Goal: Task Accomplishment & Management: Use online tool/utility

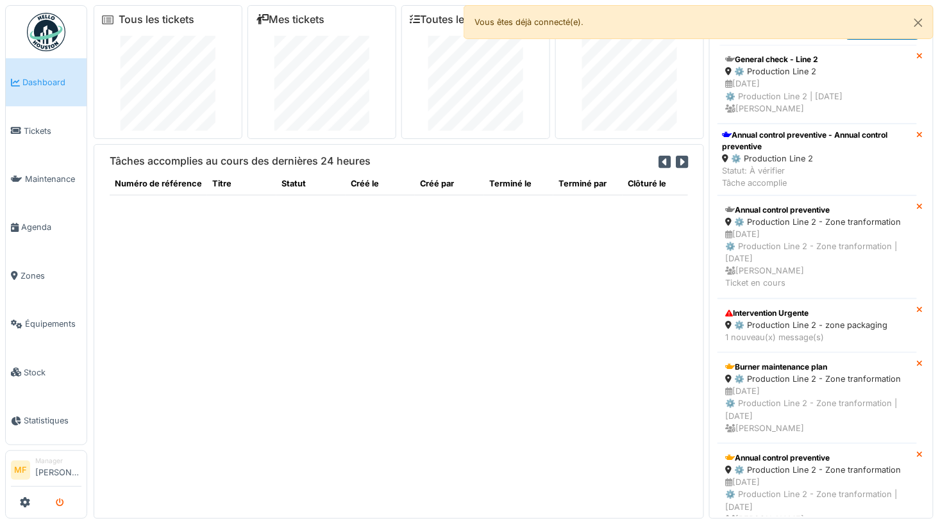
click at [67, 503] on button "submit" at bounding box center [59, 502] width 25 height 21
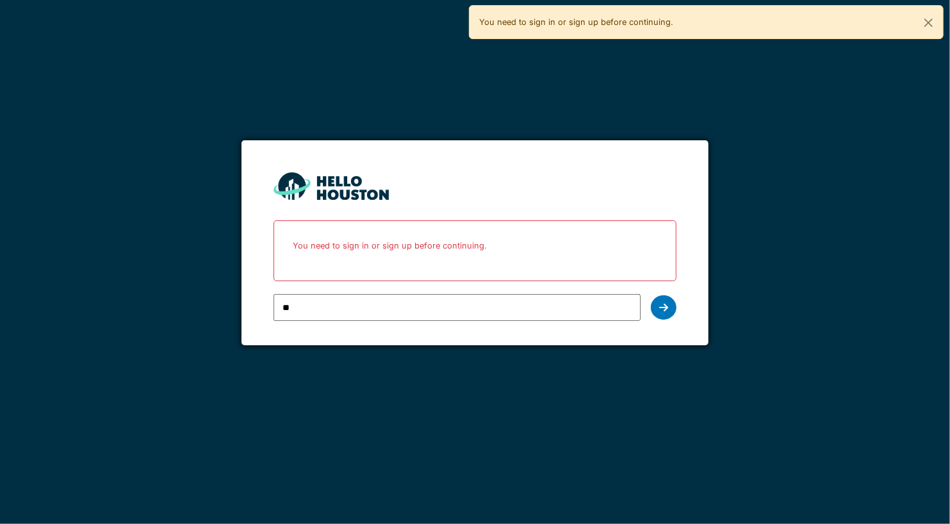
type input "*"
paste input "**********"
type input "**********"
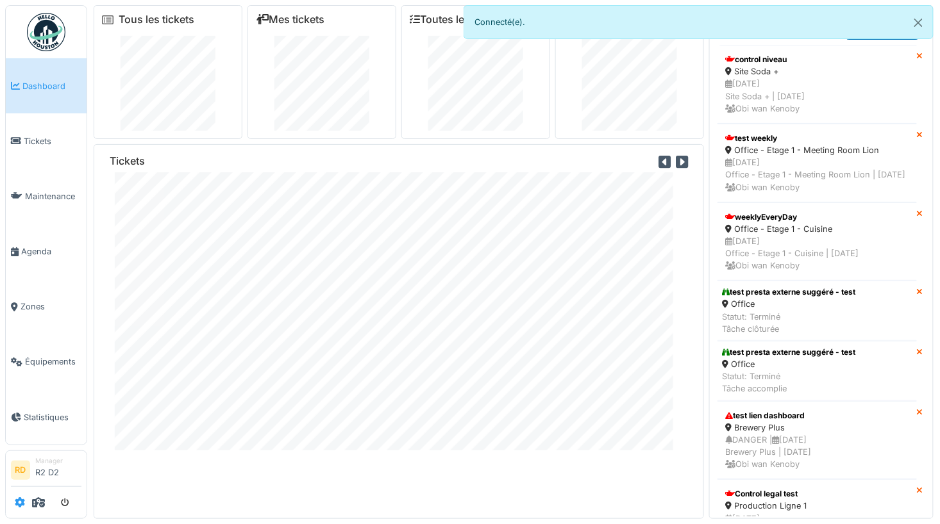
click at [20, 504] on icon at bounding box center [20, 502] width 10 height 10
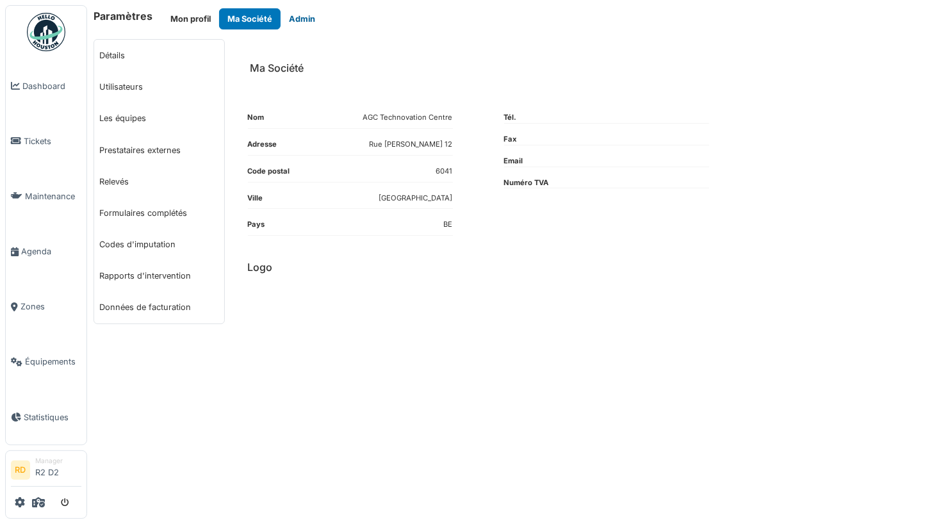
click at [299, 21] on button "Admin" at bounding box center [302, 18] width 43 height 21
click at [38, 501] on icon at bounding box center [38, 502] width 13 height 10
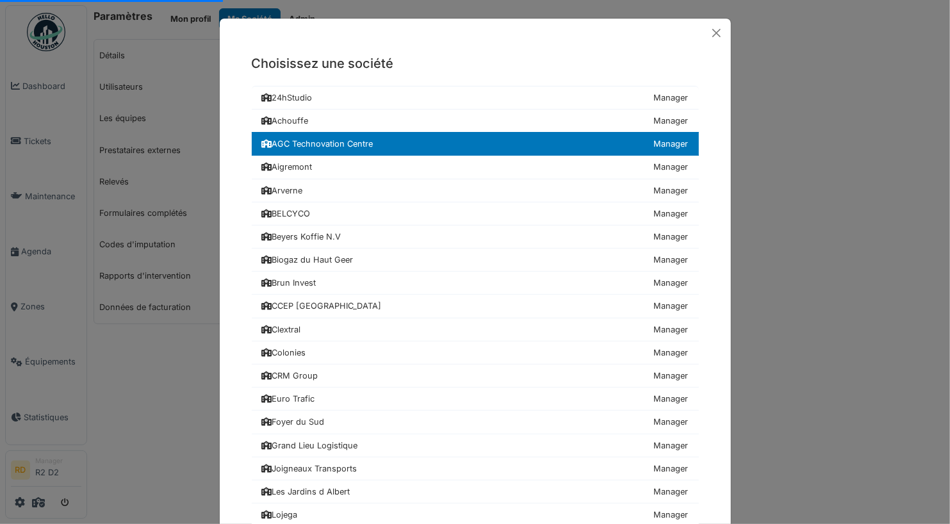
click at [122, 413] on div "Choisissez une société 24hStudio Manager Achouffe Manager AGC Technovation Cent…" at bounding box center [475, 262] width 950 height 524
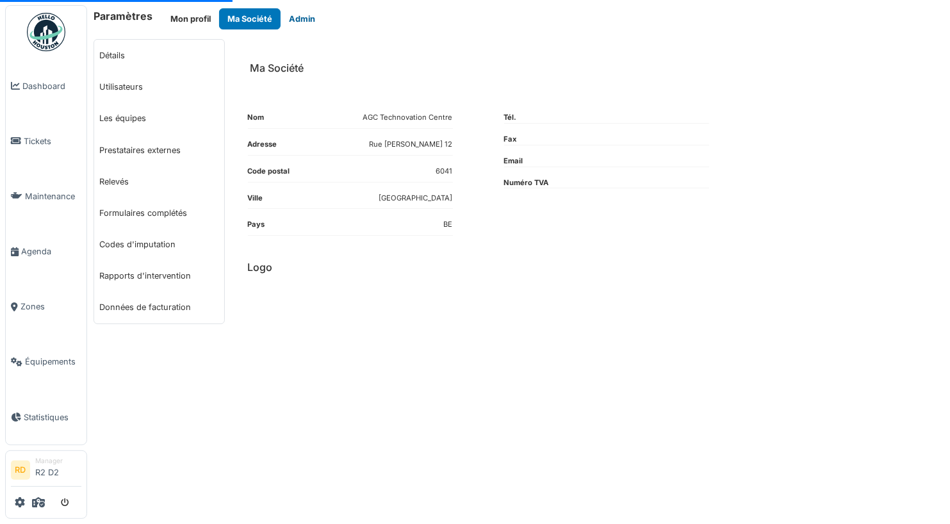
click at [299, 22] on button "Admin" at bounding box center [302, 18] width 43 height 21
click at [41, 504] on icon at bounding box center [38, 502] width 13 height 10
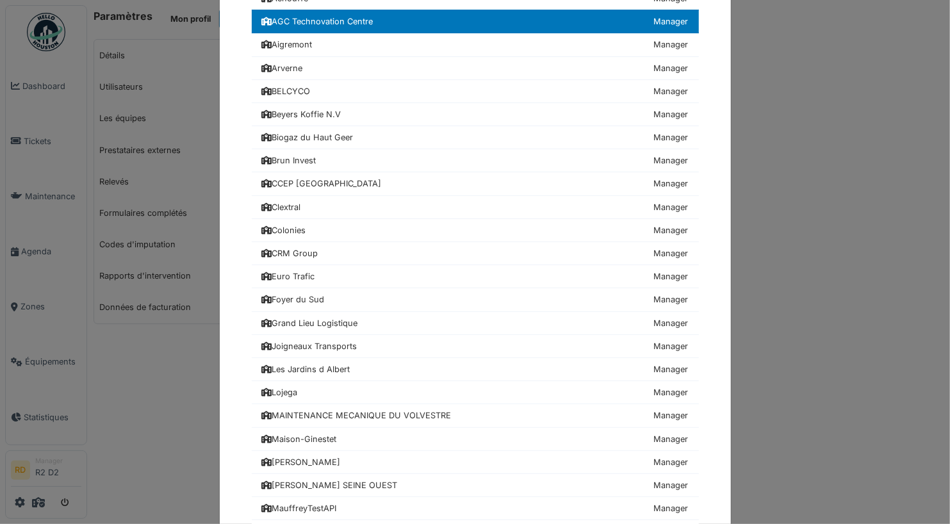
scroll to position [118, 0]
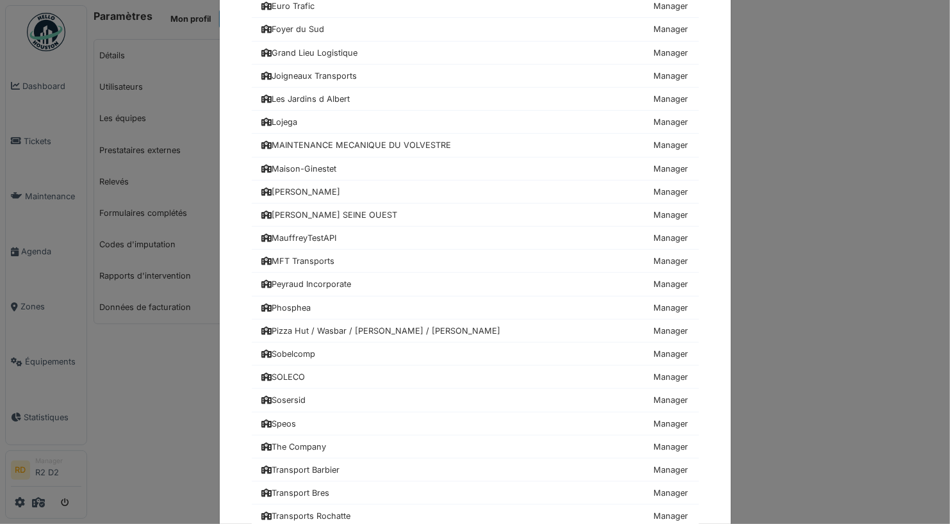
scroll to position [430, 0]
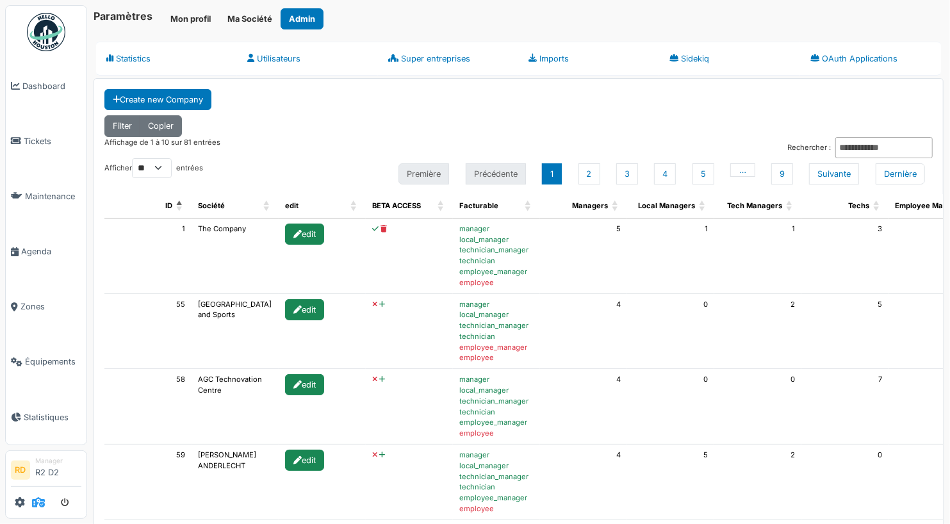
click at [39, 504] on icon at bounding box center [38, 502] width 13 height 10
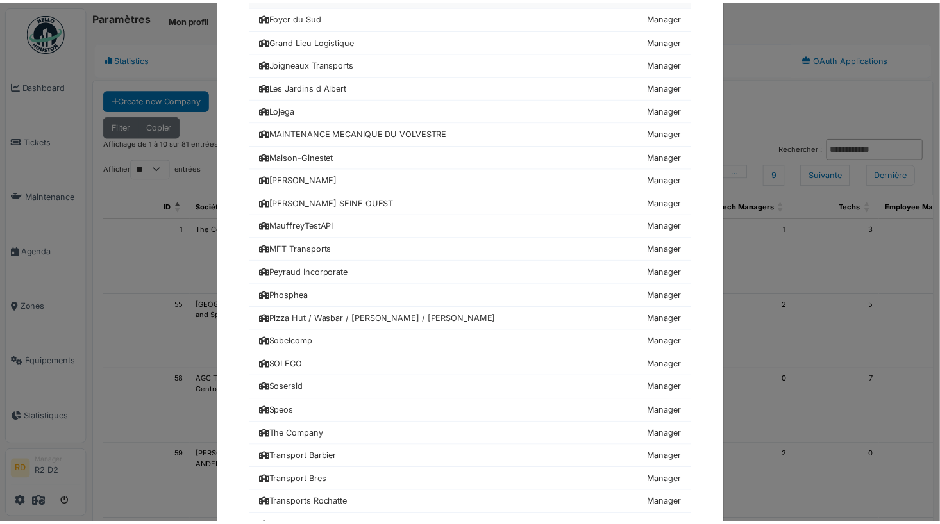
scroll to position [409, 0]
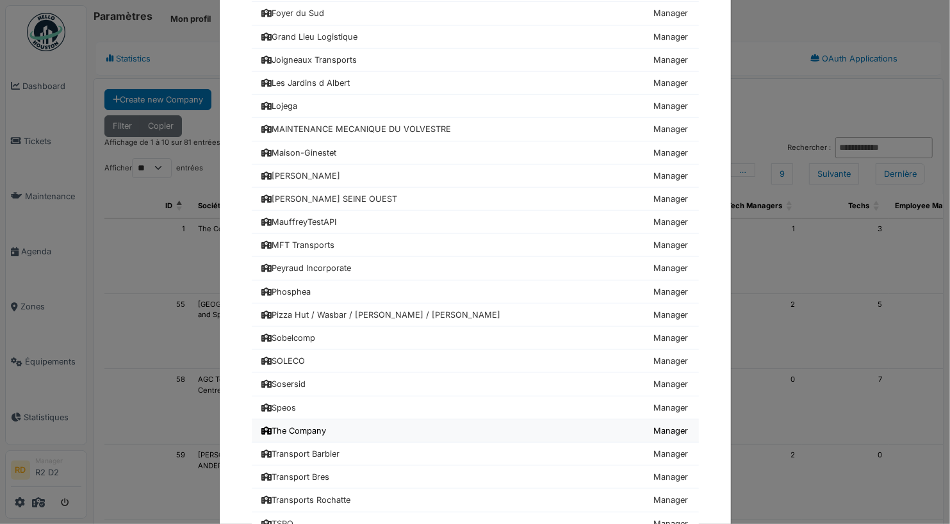
click at [326, 420] on link "The Company Manager" at bounding box center [475, 431] width 447 height 23
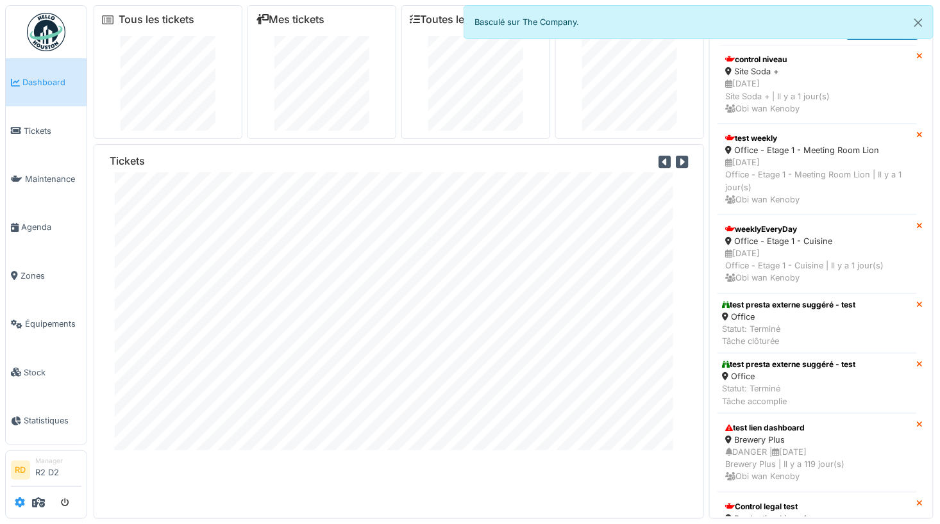
click at [18, 499] on icon at bounding box center [20, 502] width 10 height 10
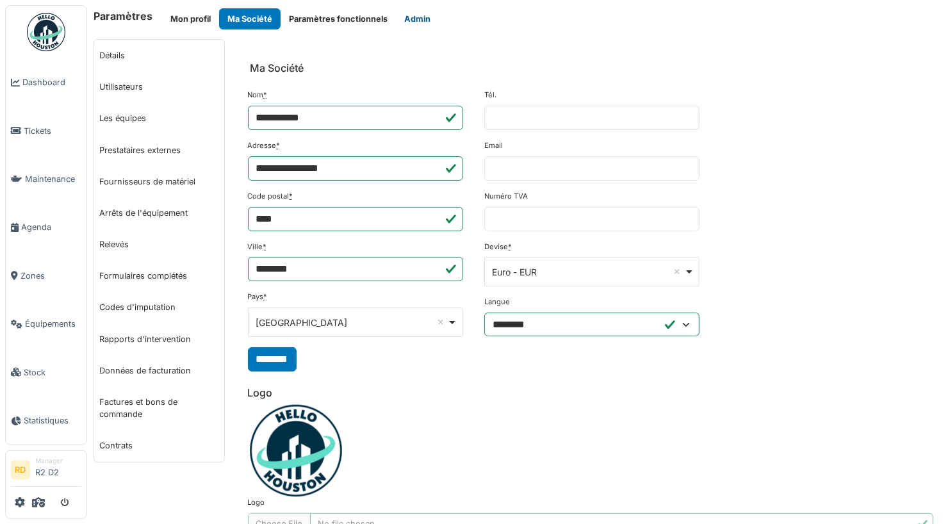
click at [412, 19] on button "Admin" at bounding box center [417, 18] width 43 height 21
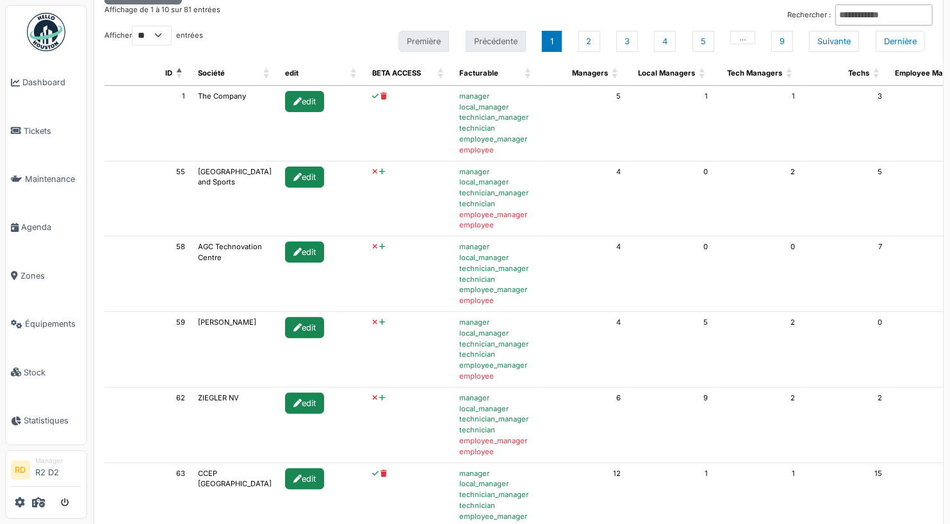
scroll to position [167, 0]
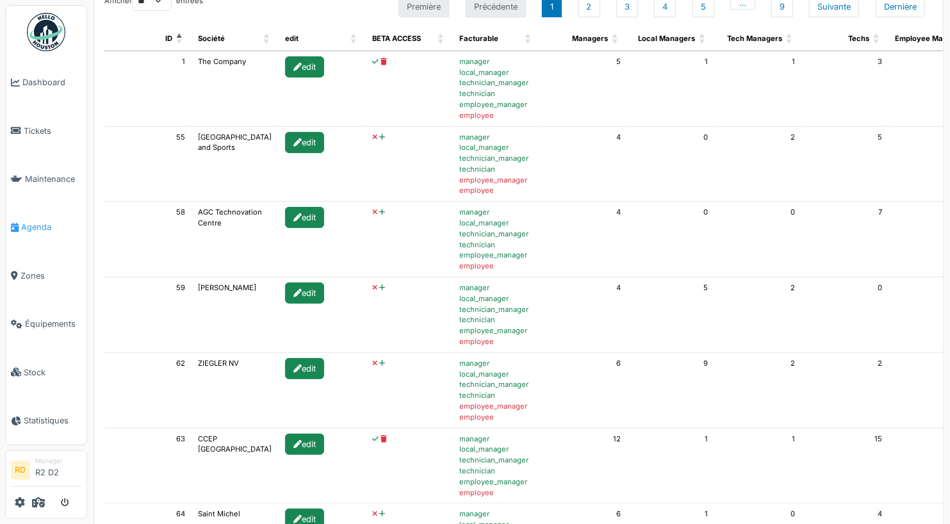
click at [29, 231] on span "Agenda" at bounding box center [51, 227] width 60 height 12
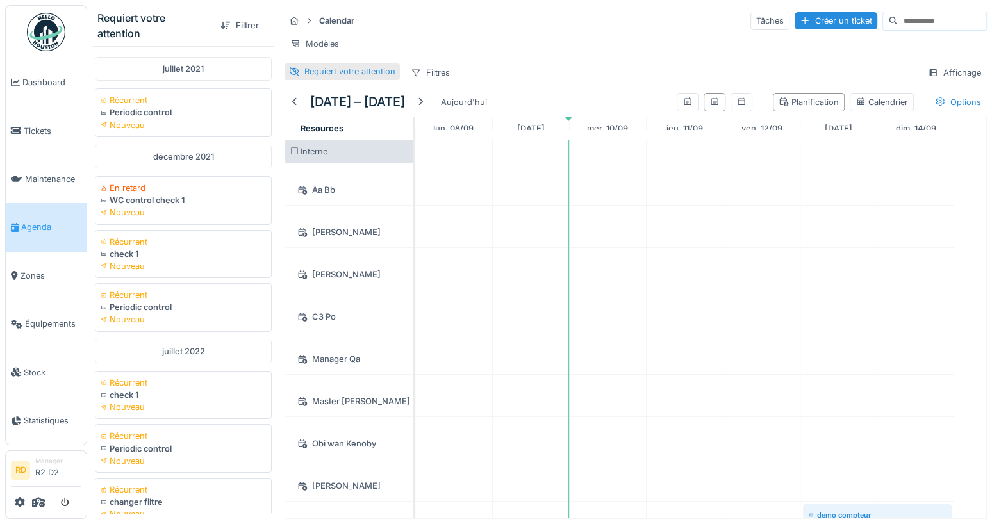
click at [335, 78] on div "Requiert votre attention" at bounding box center [349, 71] width 91 height 12
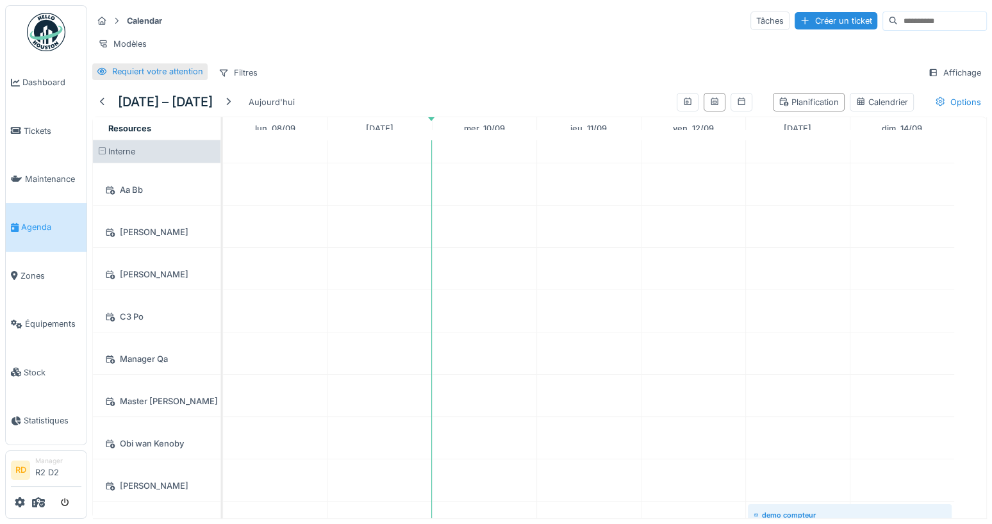
click at [137, 78] on div "Requiert votre attention" at bounding box center [157, 71] width 91 height 12
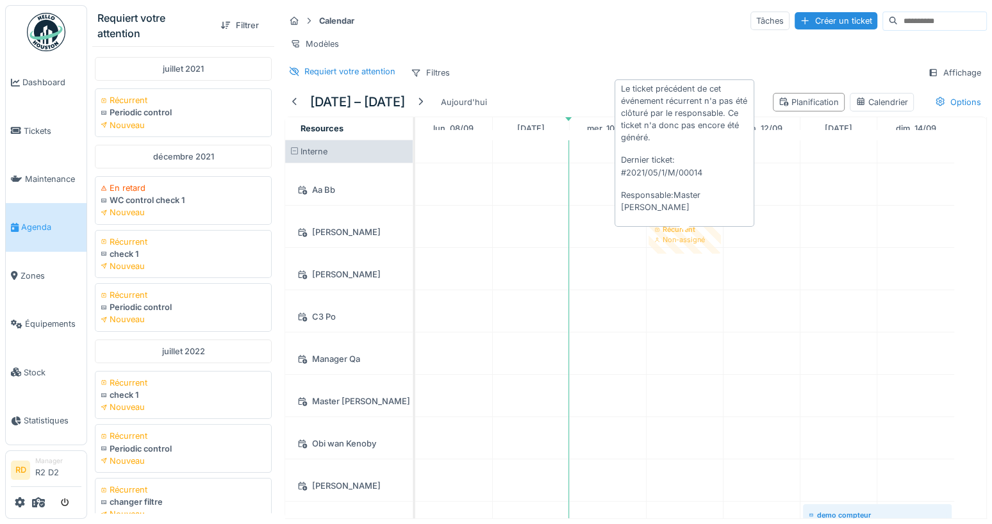
click at [644, 230] on div "Requiert votre attention Filtrer juillet 2021 Récurrent Periodic control Nouvea…" at bounding box center [539, 262] width 905 height 524
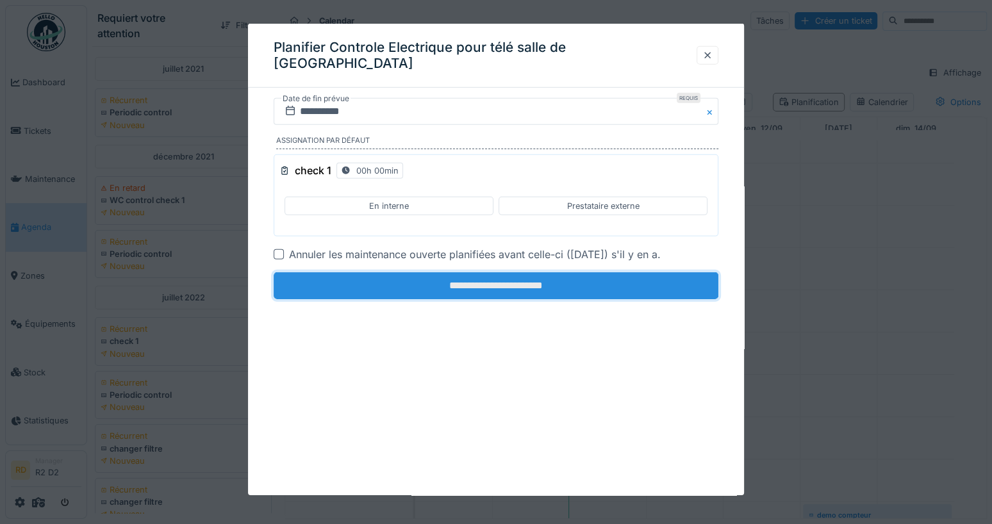
click at [503, 284] on input "**********" at bounding box center [496, 285] width 445 height 27
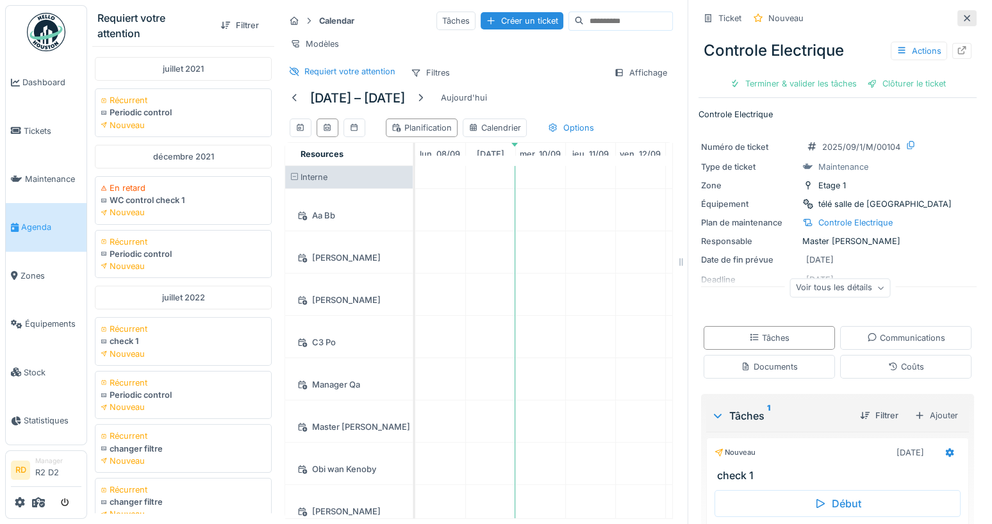
click at [939, 19] on icon at bounding box center [967, 18] width 10 height 8
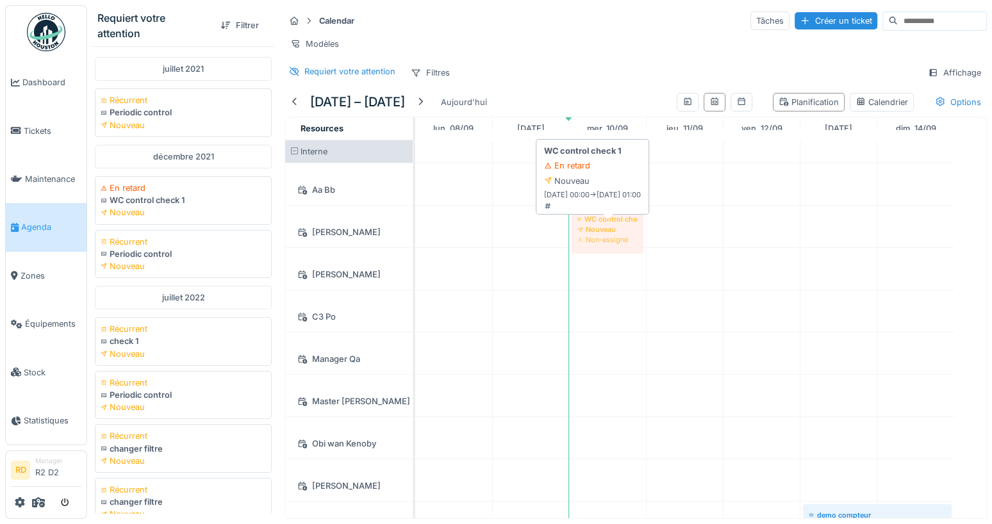
drag, startPoint x: 145, startPoint y: 204, endPoint x: 584, endPoint y: 224, distance: 438.8
click at [584, 224] on div "Requiert votre attention Filtrer juillet 2021 Récurrent Periodic control Nouvea…" at bounding box center [539, 262] width 905 height 524
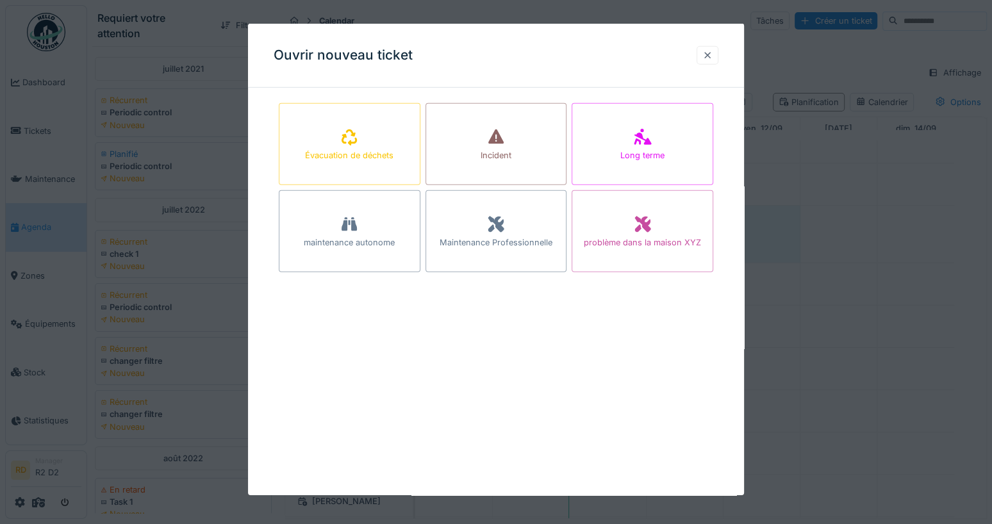
click at [713, 56] on div at bounding box center [707, 55] width 10 height 12
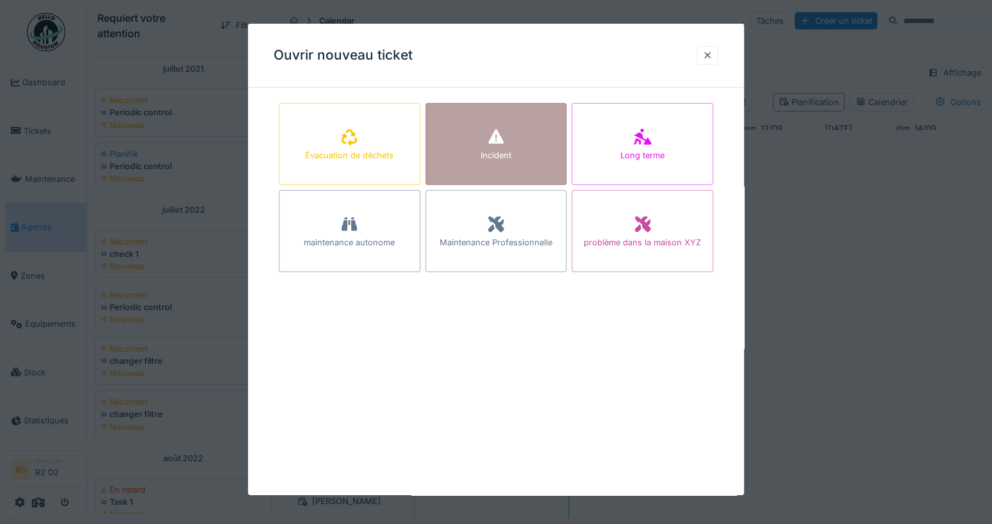
click at [533, 139] on div "Incident" at bounding box center [497, 144] width 142 height 82
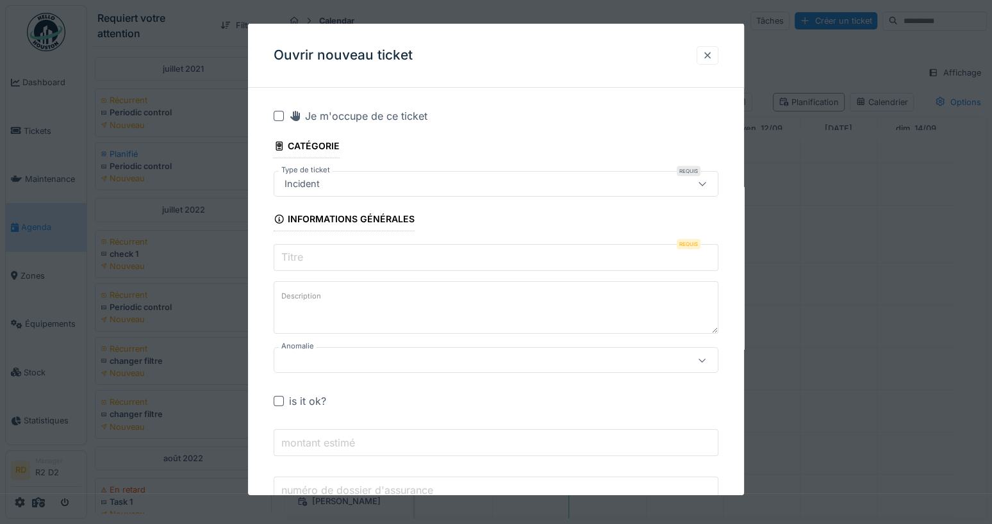
click at [713, 46] on div at bounding box center [708, 55] width 22 height 19
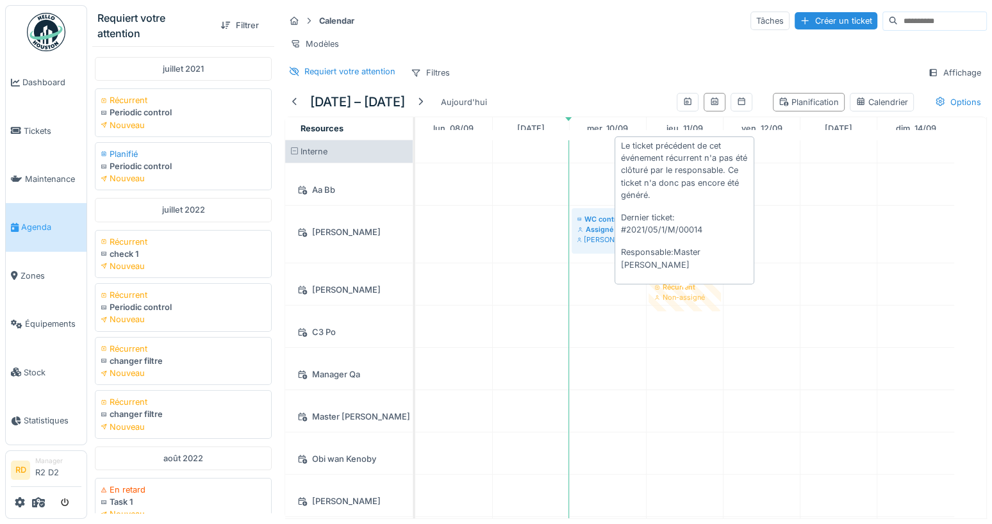
drag, startPoint x: 203, startPoint y: 254, endPoint x: 646, endPoint y: 297, distance: 444.9
click at [680, 306] on div "Requiert votre attention Filtrer juillet 2021 Récurrent Periodic control Nouvea…" at bounding box center [539, 262] width 905 height 524
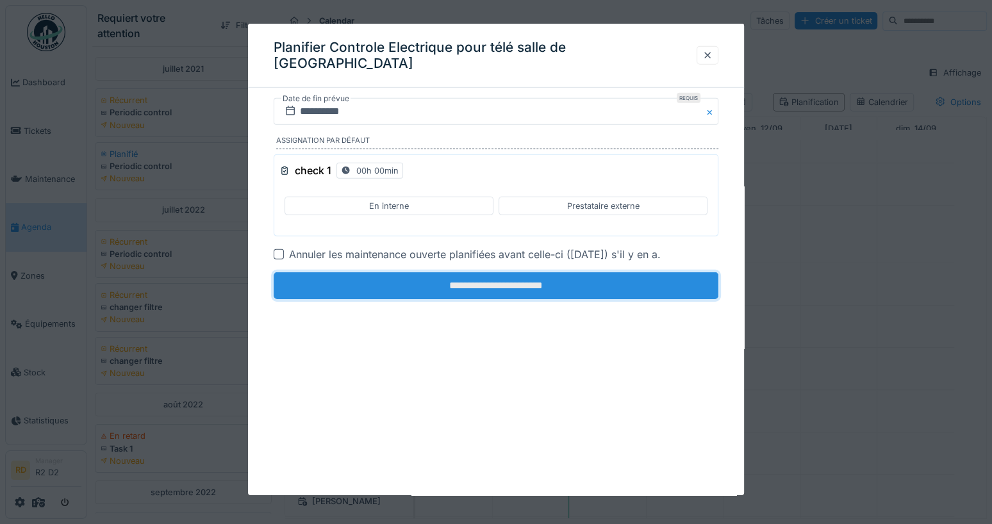
click at [540, 286] on input "**********" at bounding box center [496, 285] width 445 height 27
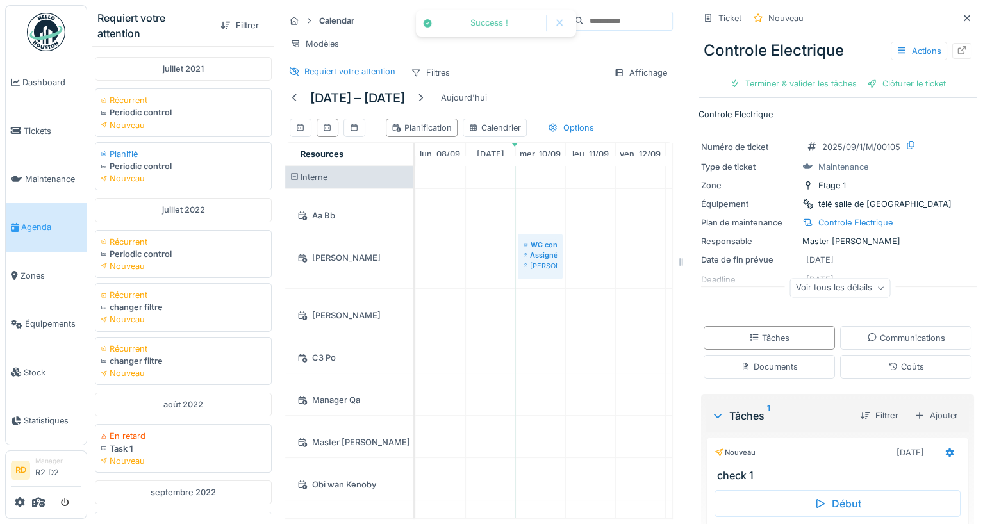
click at [939, 21] on div "Ticket Nouveau Controle Electrique Actions Terminer & valider les tâches Clôtur…" at bounding box center [837, 262] width 299 height 524
click at [939, 18] on icon at bounding box center [967, 18] width 10 height 8
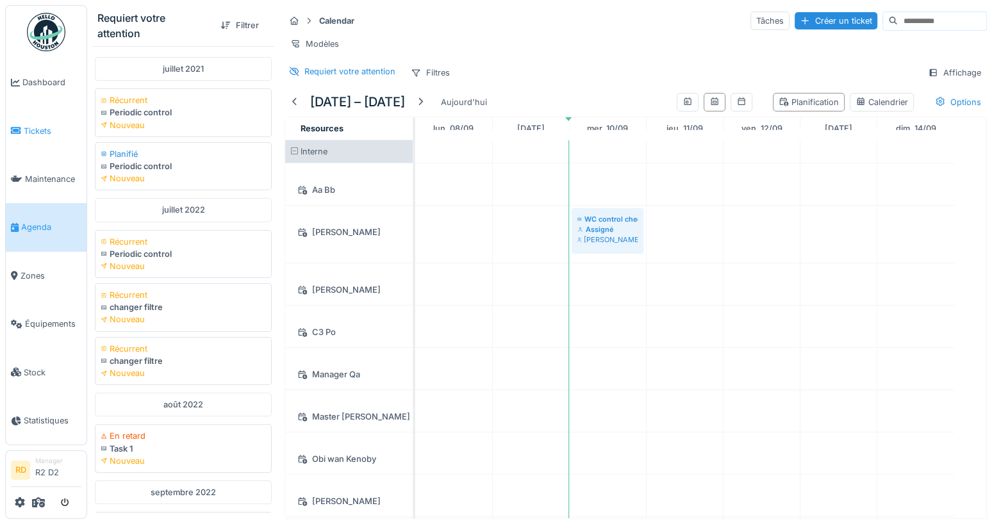
click at [33, 128] on span "Tickets" at bounding box center [53, 131] width 58 height 12
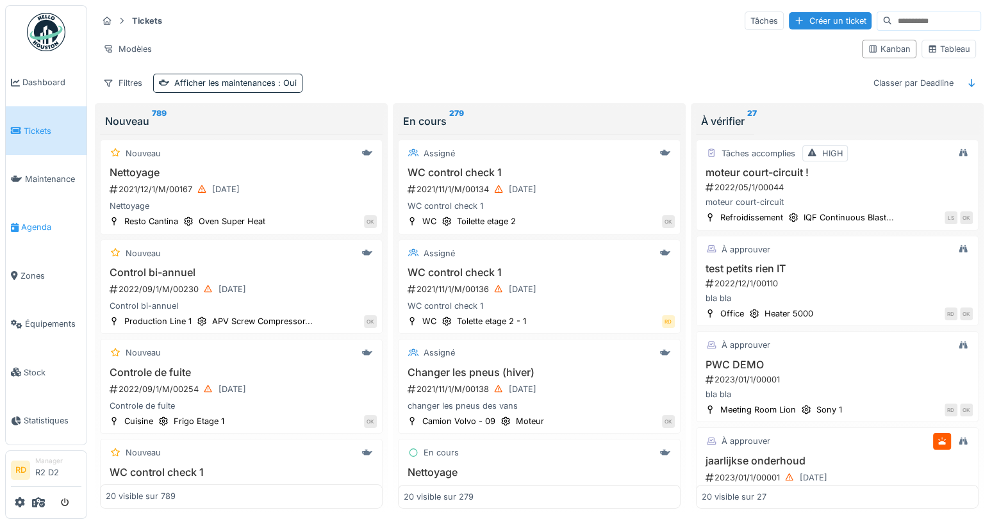
click at [51, 232] on span "Agenda" at bounding box center [51, 227] width 60 height 12
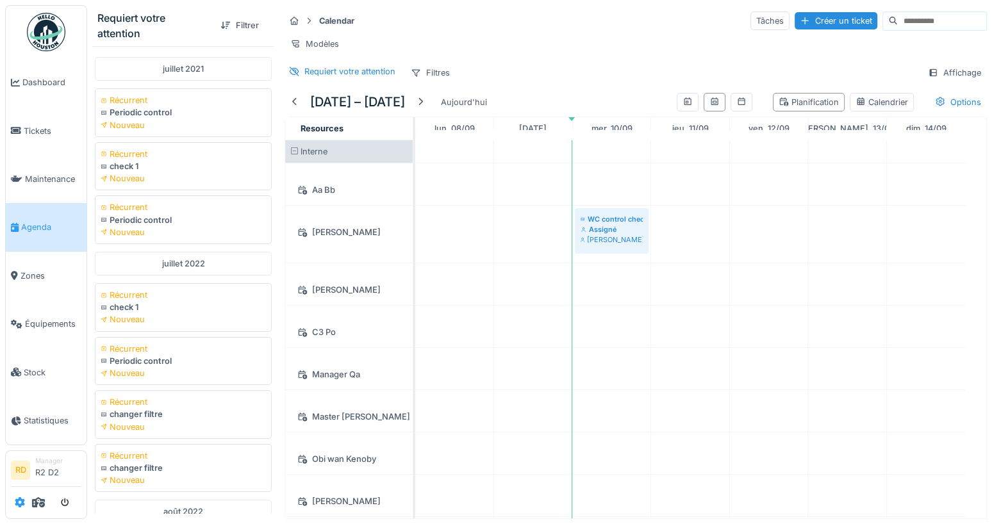
click at [24, 504] on icon at bounding box center [20, 502] width 10 height 10
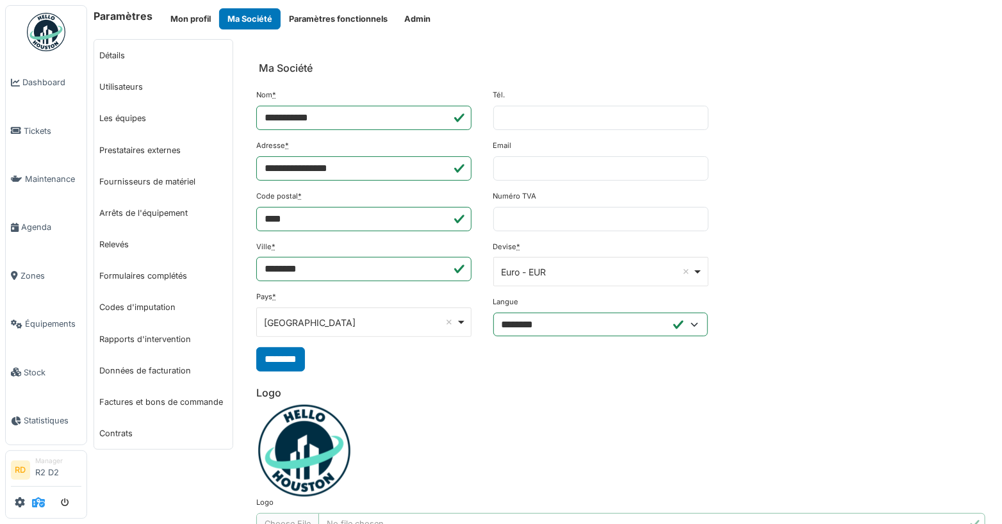
click at [38, 501] on icon at bounding box center [38, 502] width 13 height 10
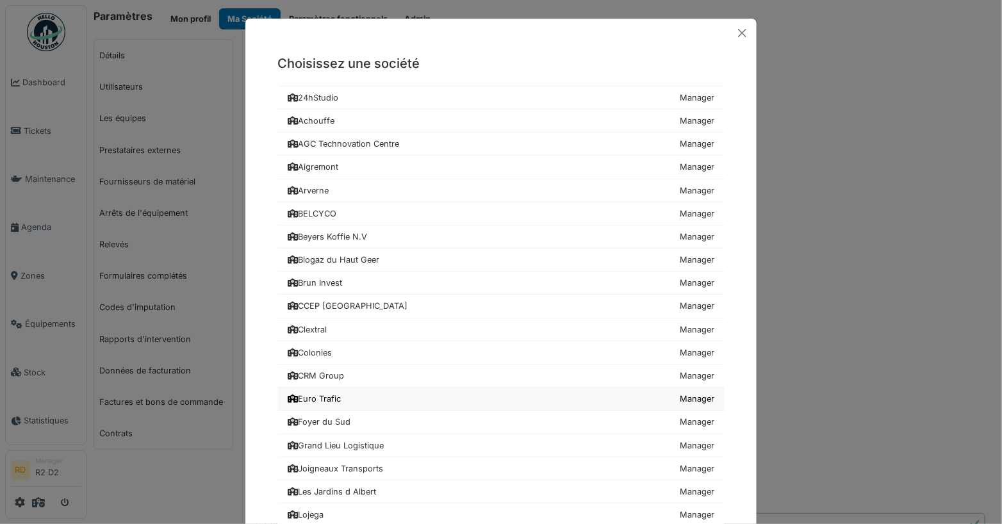
click at [339, 391] on link "Euro Trafic Manager" at bounding box center [500, 399] width 447 height 23
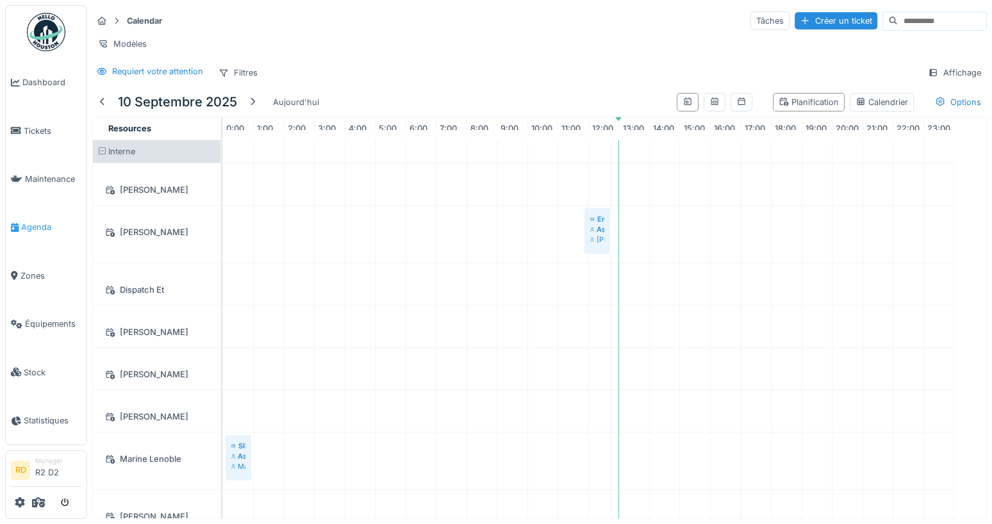
click at [22, 228] on span "Agenda" at bounding box center [51, 227] width 60 height 12
click at [938, 81] on div "Affichage" at bounding box center [954, 72] width 65 height 19
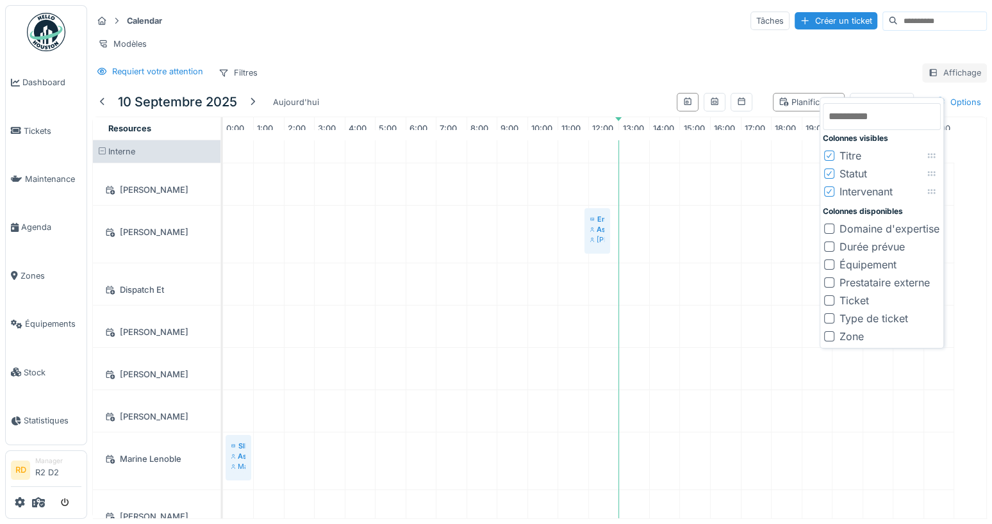
click at [934, 81] on div "Affichage" at bounding box center [954, 72] width 65 height 19
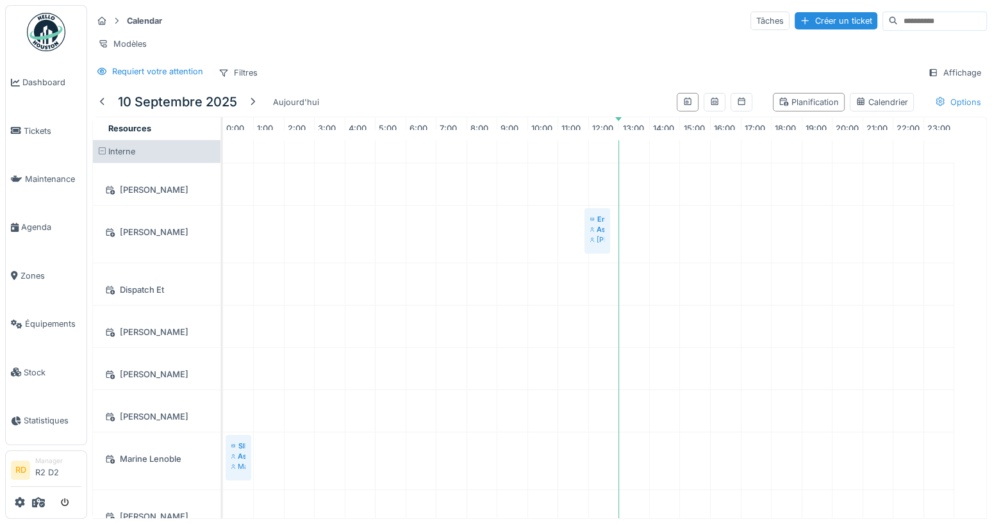
click at [938, 108] on div "Options" at bounding box center [958, 102] width 58 height 19
click at [874, 174] on div "Afficher les tickets récurrents" at bounding box center [877, 177] width 141 height 15
click at [535, 82] on div "Requiert votre attention Filtres Affichage" at bounding box center [539, 72] width 895 height 19
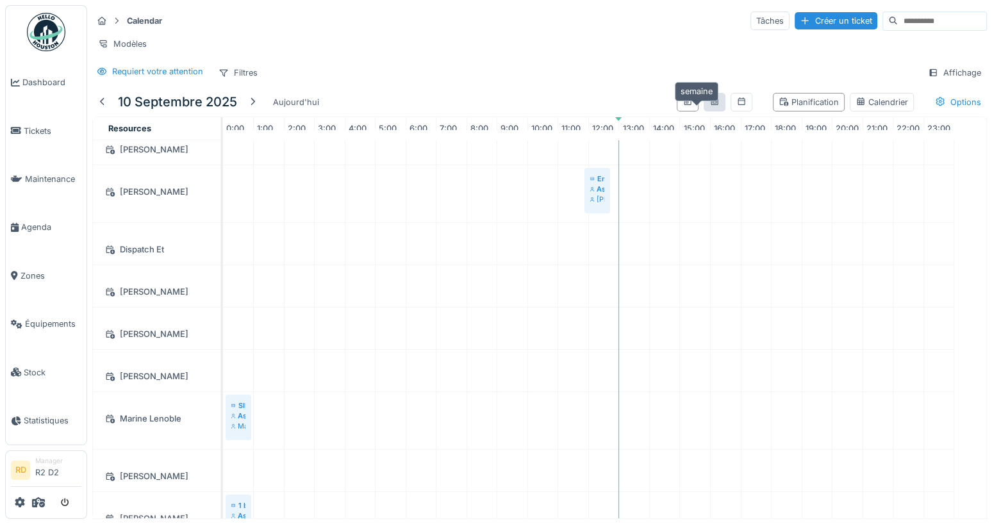
click at [711, 105] on icon at bounding box center [714, 101] width 7 height 8
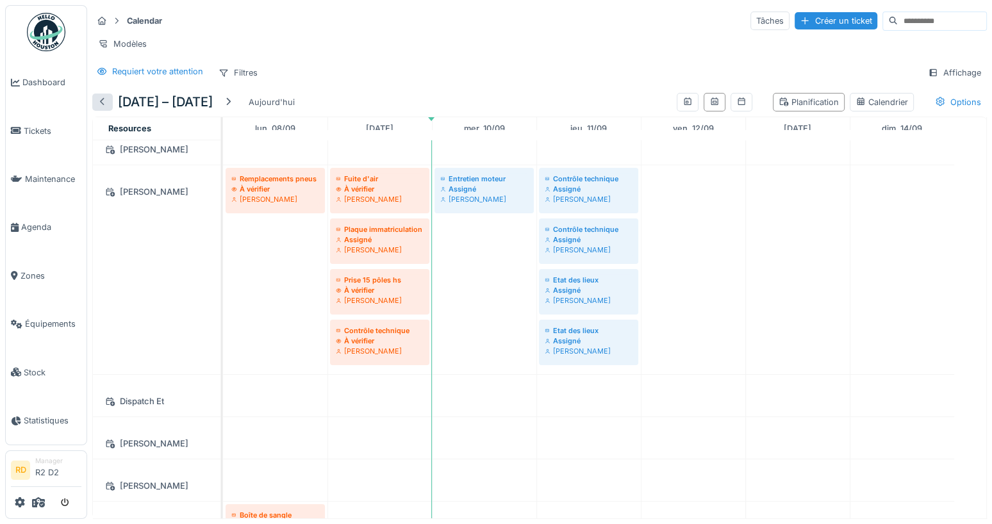
click at [108, 111] on div at bounding box center [102, 102] width 21 height 17
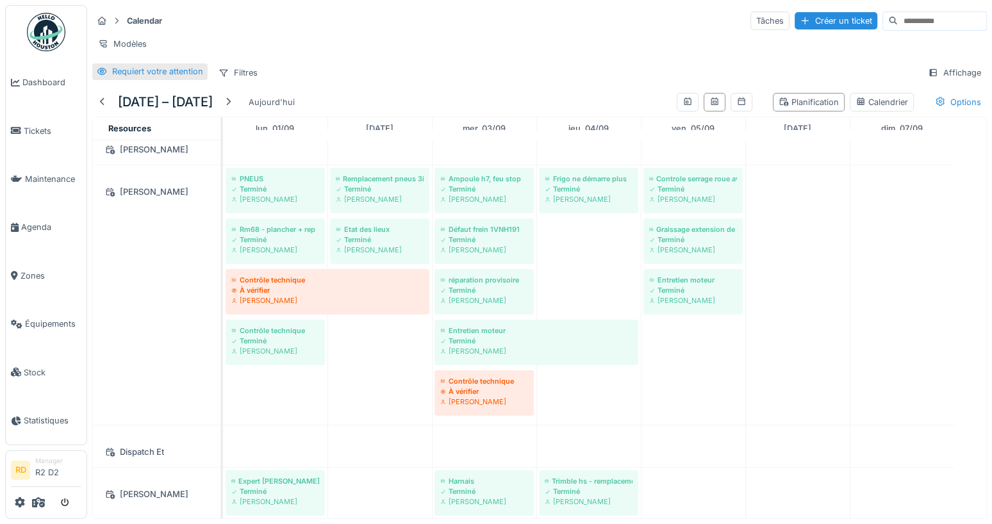
click at [130, 76] on div "Requiert votre attention" at bounding box center [157, 71] width 91 height 12
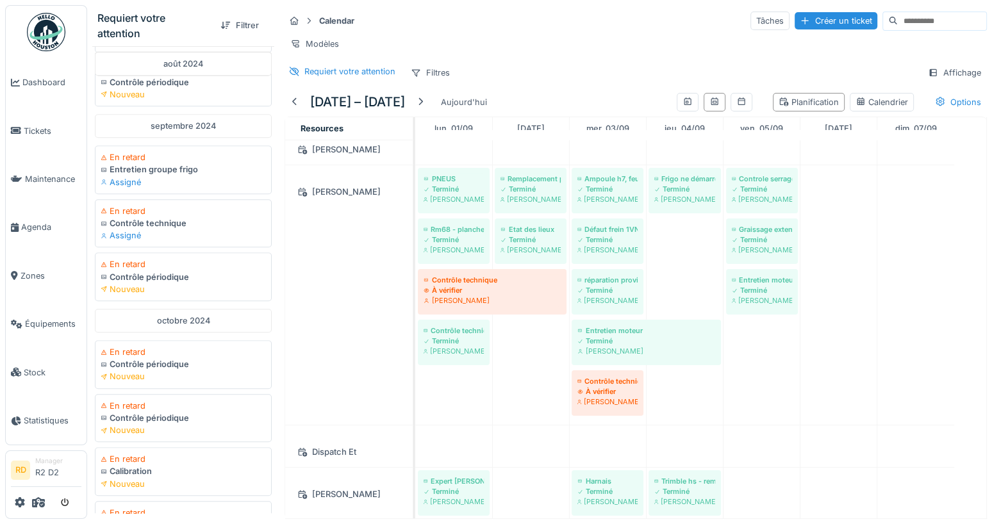
scroll to position [963, 0]
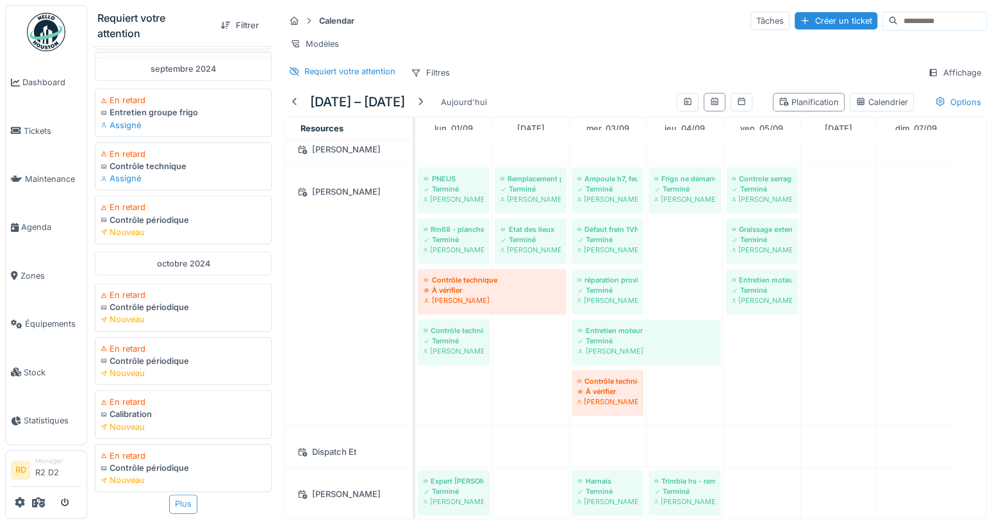
click at [172, 495] on div "Plus" at bounding box center [183, 504] width 28 height 19
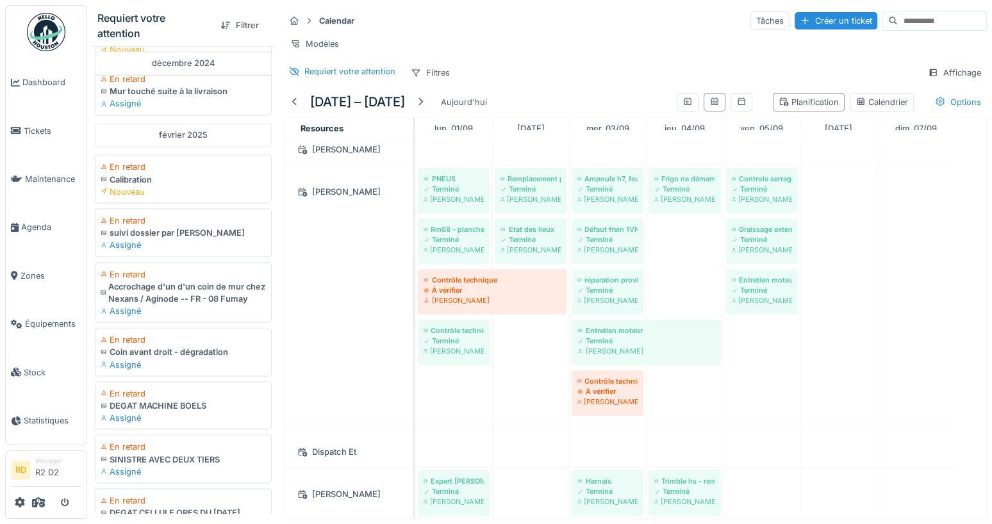
scroll to position [2173, 0]
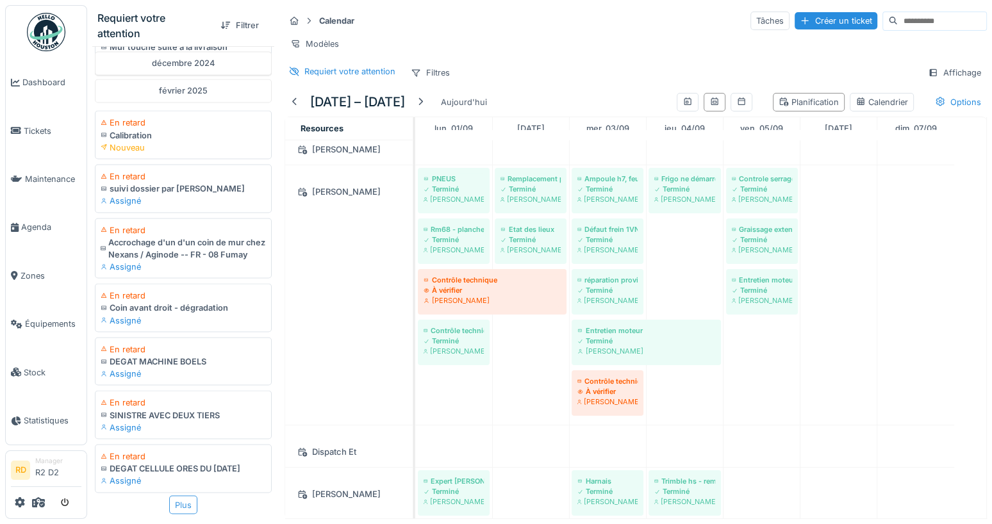
click at [173, 495] on div "Plus" at bounding box center [183, 504] width 28 height 19
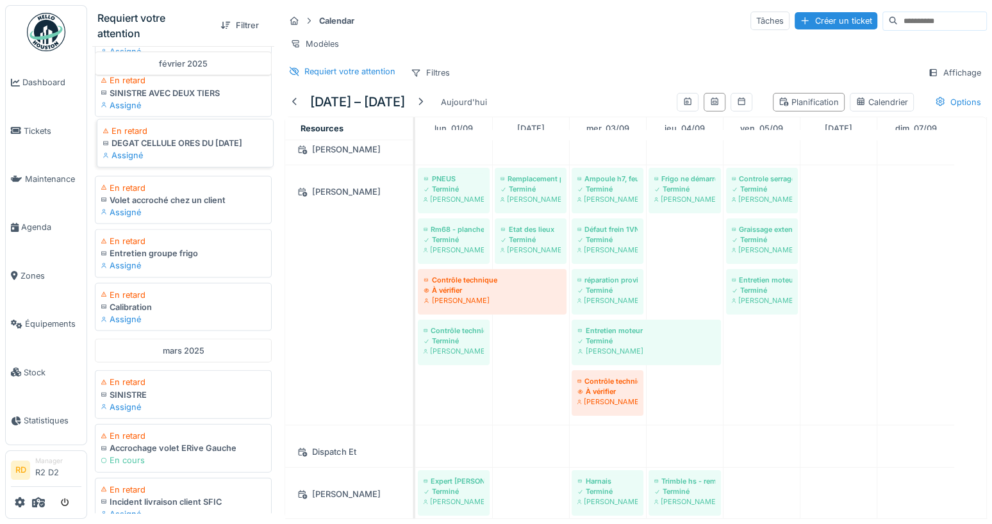
scroll to position [2340, 0]
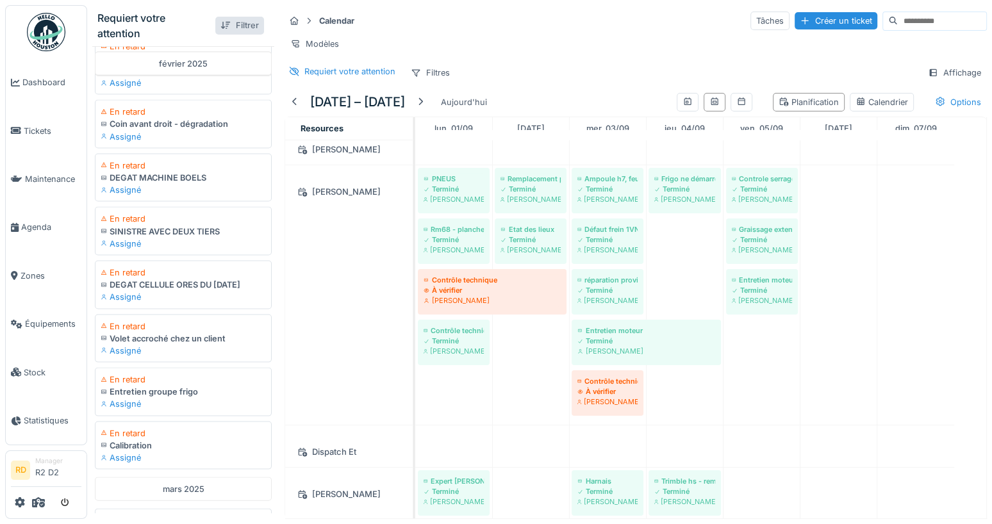
click at [232, 22] on div "Filtrer" at bounding box center [239, 25] width 49 height 17
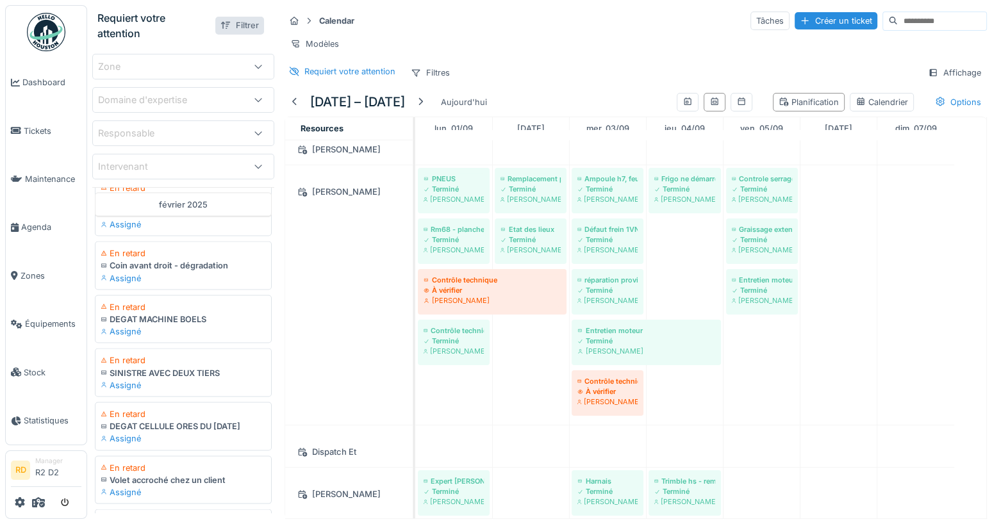
click at [229, 22] on div "Filtrer" at bounding box center [239, 25] width 49 height 17
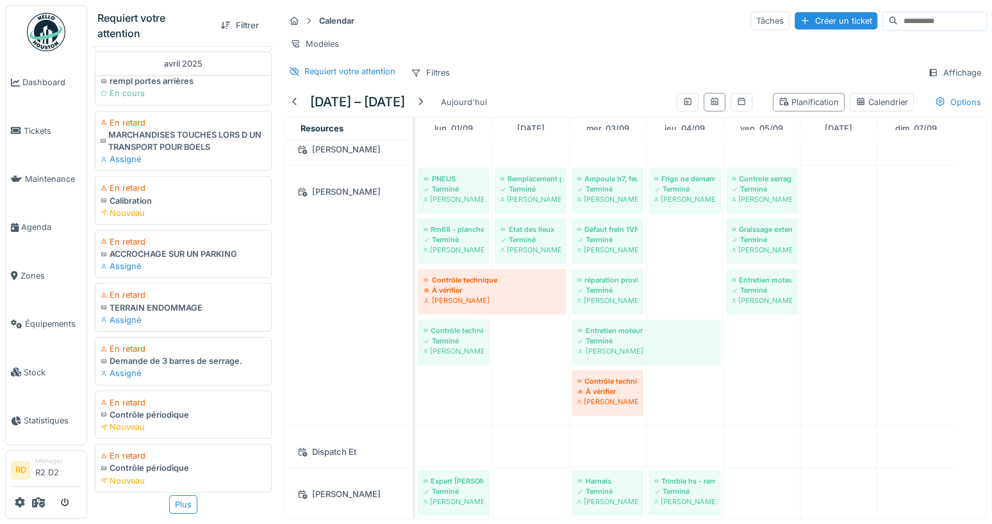
scroll to position [10, 0]
click at [170, 495] on div "Plus" at bounding box center [183, 504] width 28 height 19
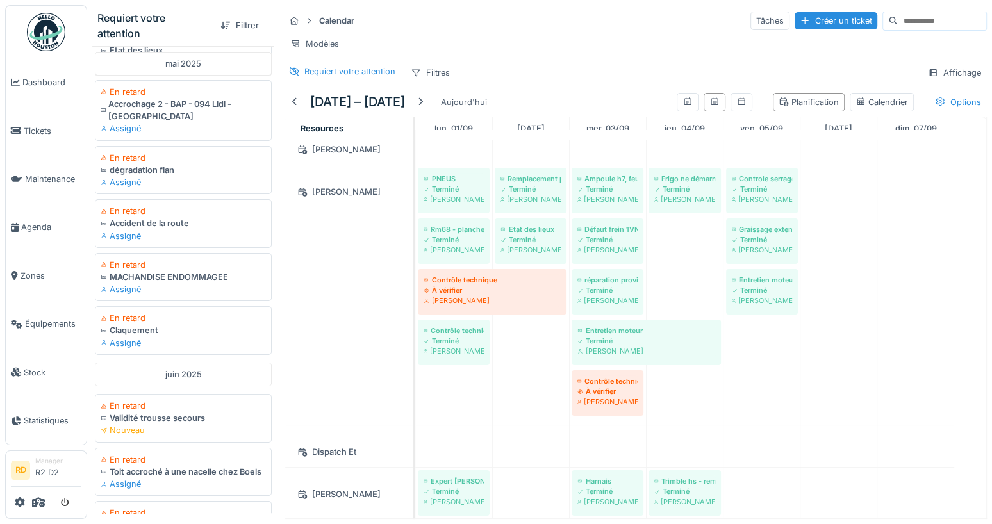
scroll to position [4513, 0]
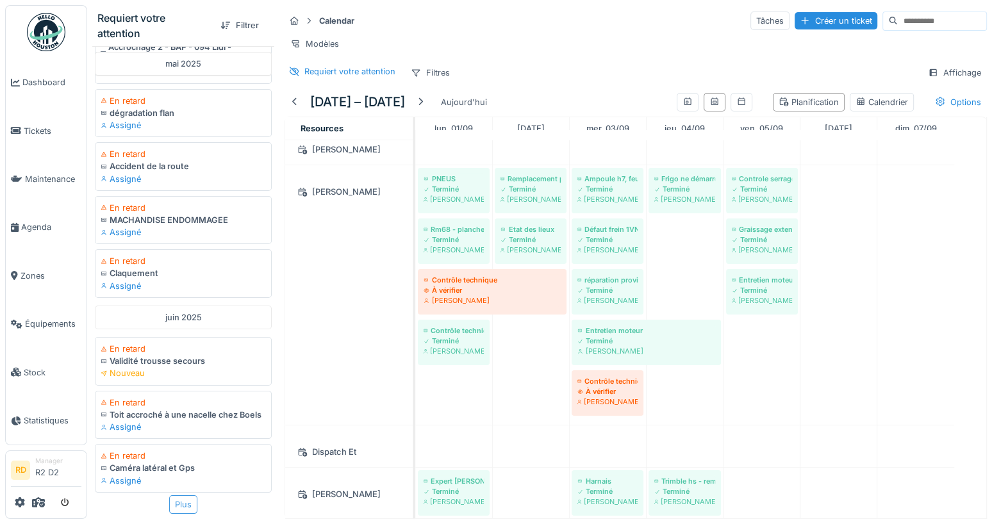
click at [169, 495] on div "Plus" at bounding box center [183, 504] width 28 height 19
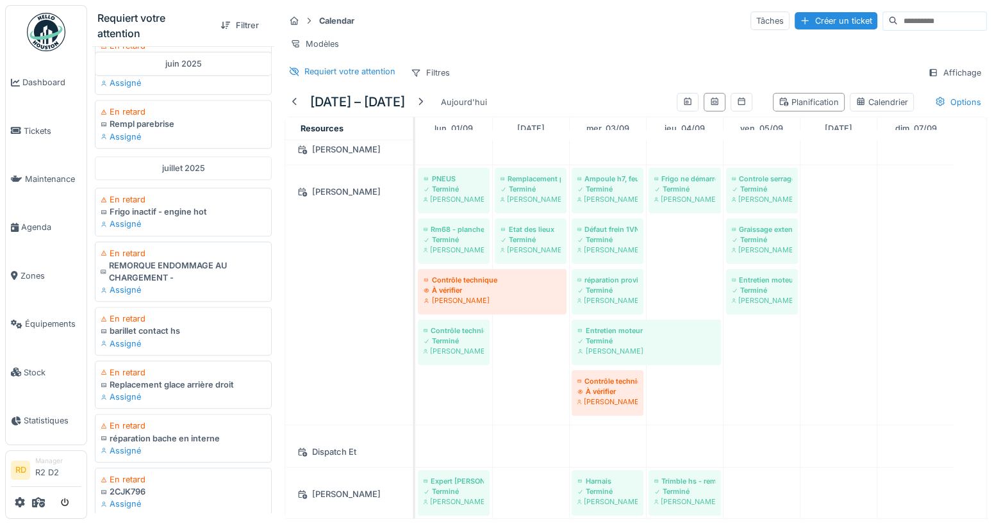
scroll to position [5619, 0]
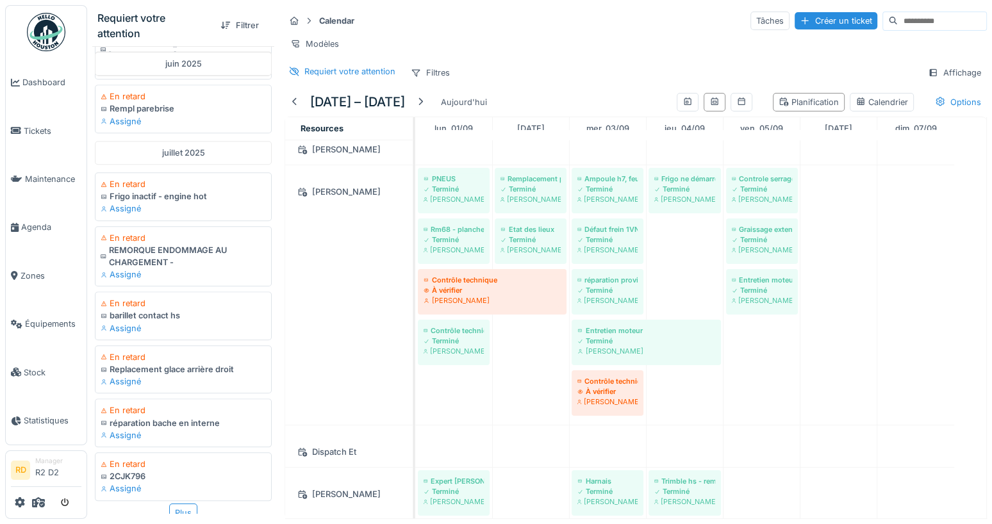
click at [169, 504] on div "Plus" at bounding box center [183, 513] width 28 height 19
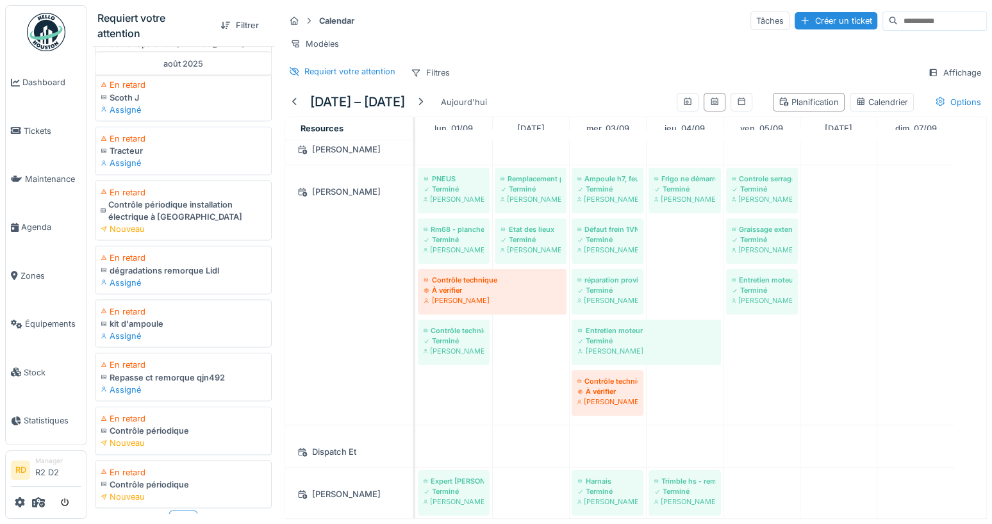
scroll to position [6736, 0]
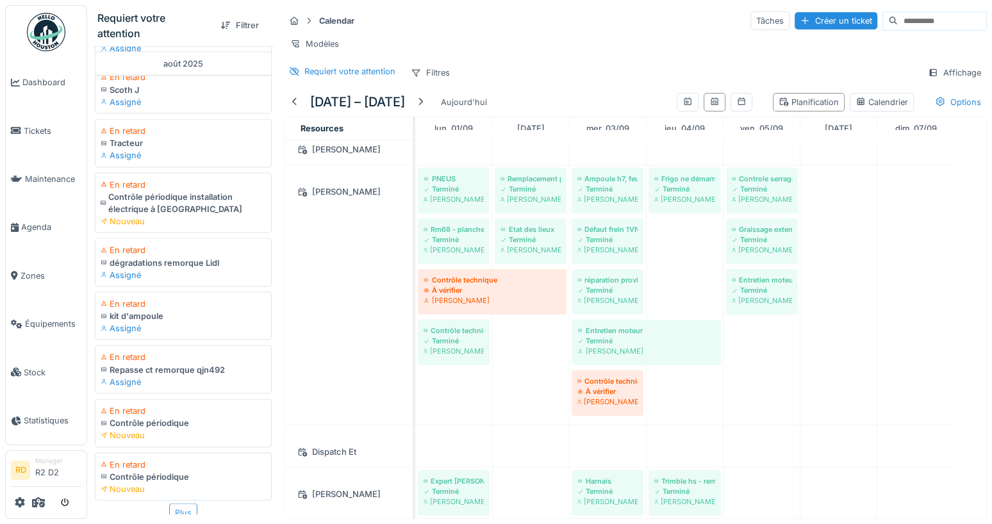
click at [176, 503] on div "Plus" at bounding box center [183, 512] width 28 height 19
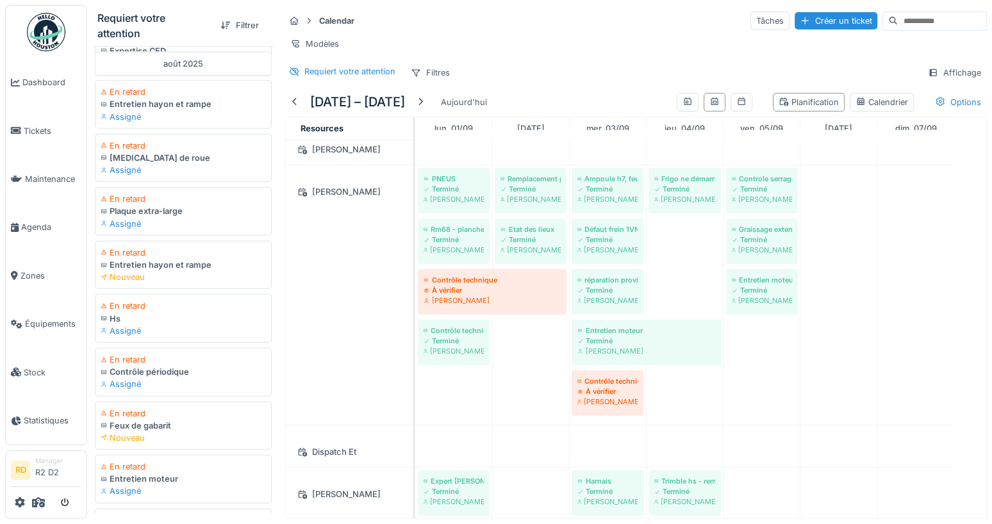
scroll to position [7821, 0]
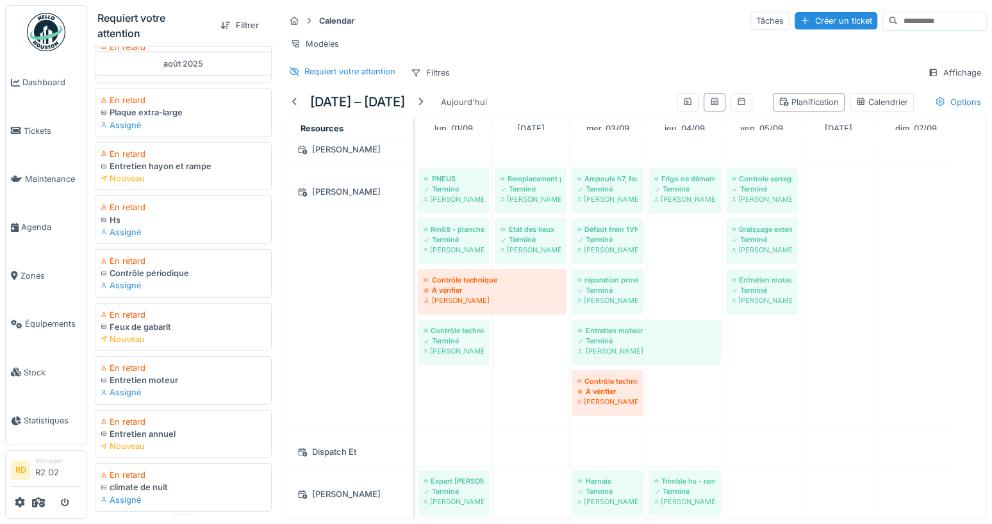
click at [173, 515] on div "Plus" at bounding box center [183, 524] width 28 height 19
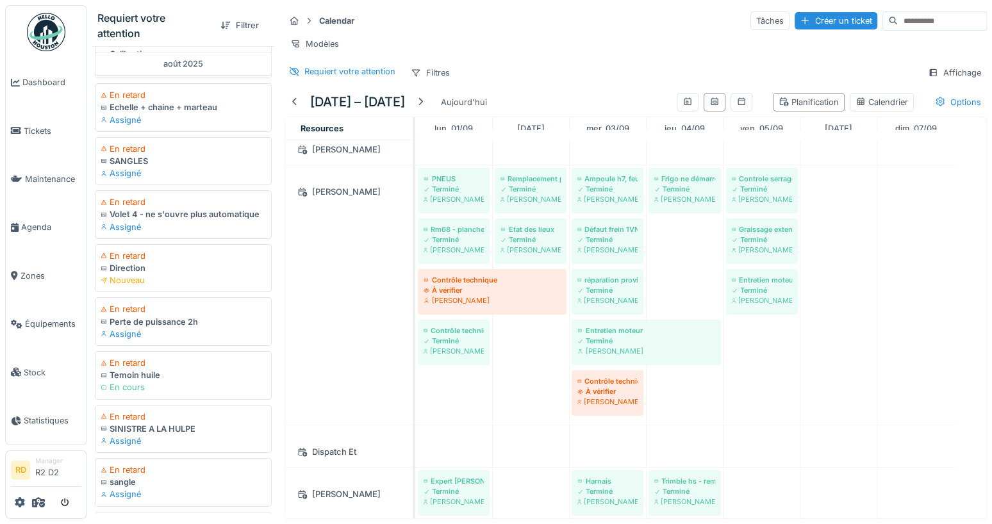
scroll to position [8918, 0]
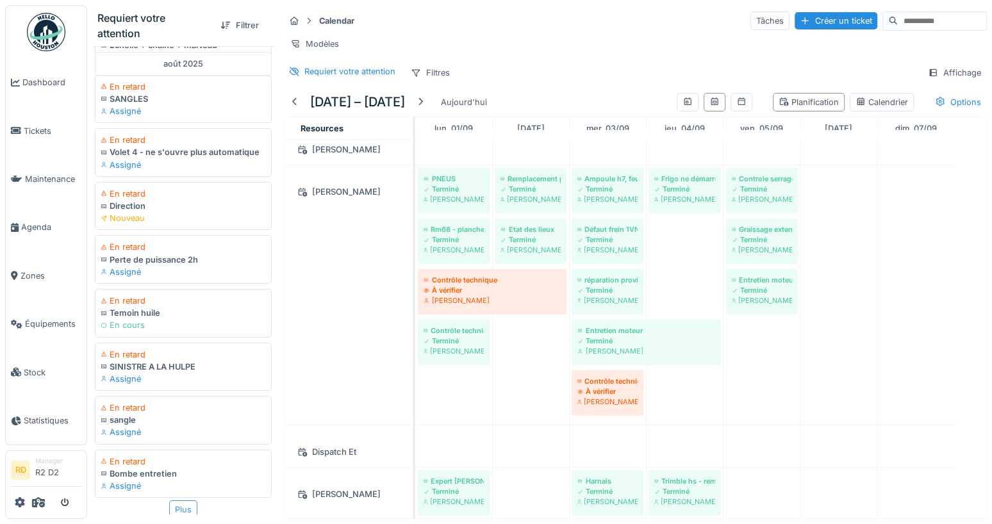
click at [176, 501] on div "Plus" at bounding box center [183, 510] width 28 height 19
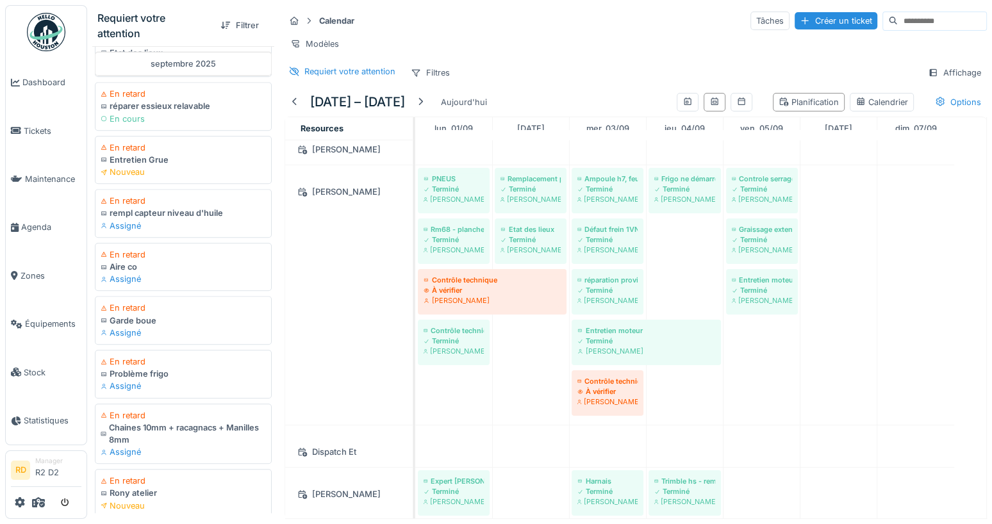
scroll to position [10036, 0]
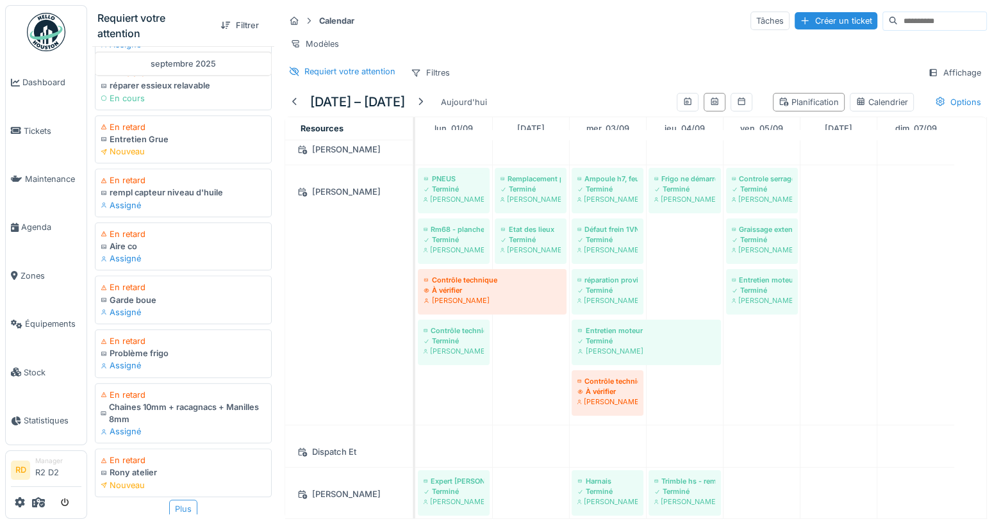
click at [171, 500] on div "Plus" at bounding box center [183, 509] width 28 height 19
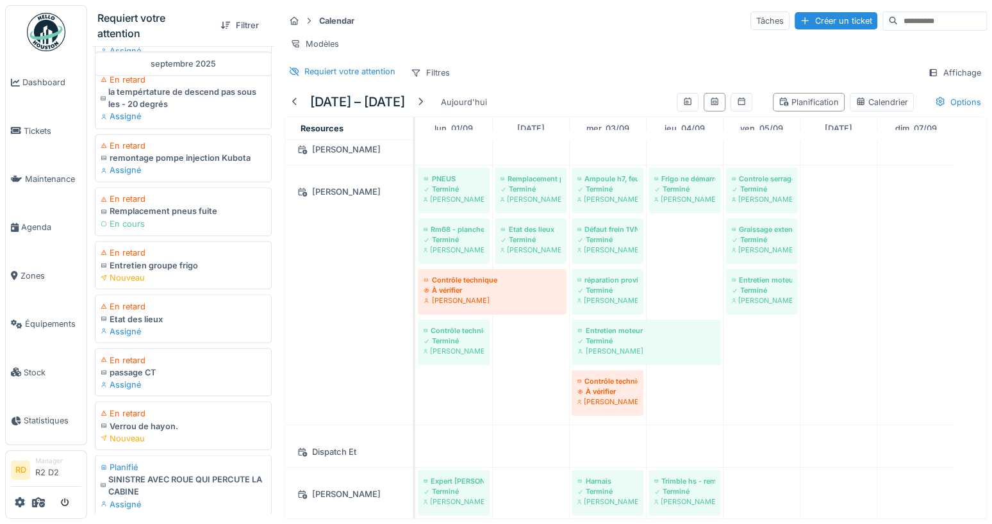
scroll to position [11145, 0]
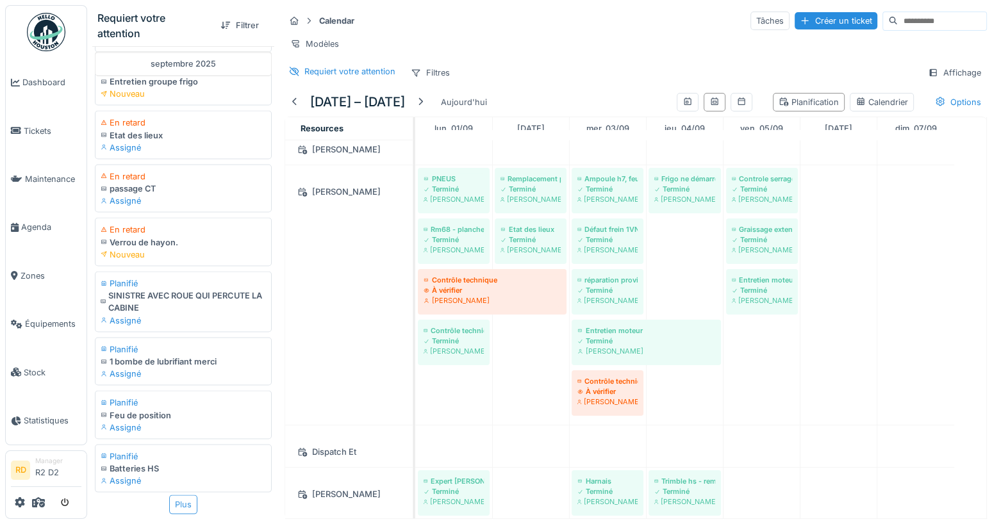
click at [176, 495] on div "Plus" at bounding box center [183, 504] width 28 height 19
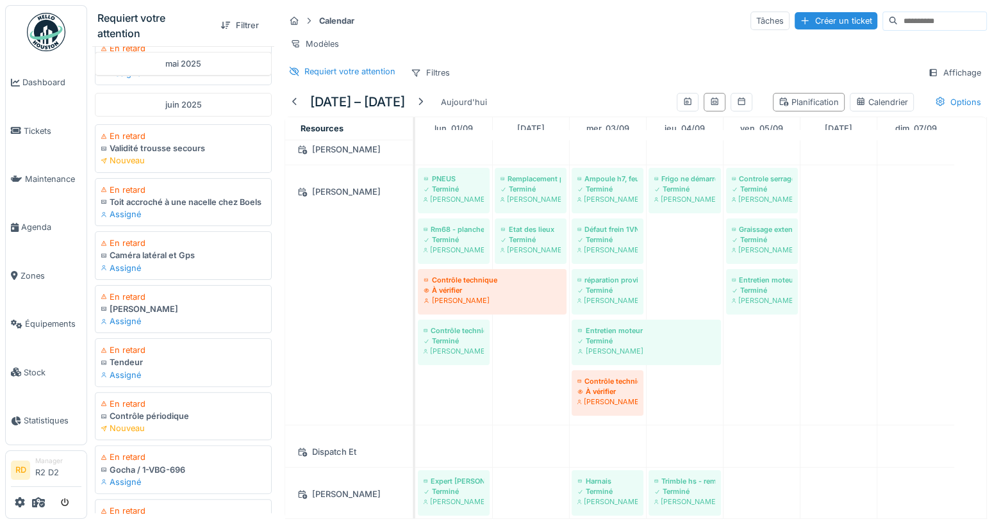
scroll to position [4689, 0]
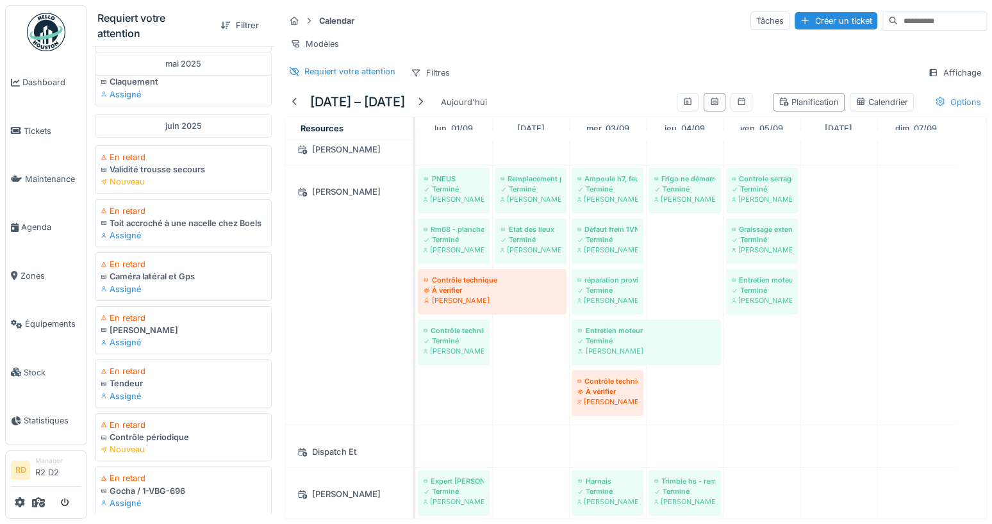
click at [940, 97] on div "Options" at bounding box center [958, 102] width 58 height 19
click at [937, 74] on div "Affichage" at bounding box center [954, 72] width 65 height 19
click at [531, 58] on div "Calendar Tâches Créer un ticket Modèles Requiert votre attention Filtres Affich…" at bounding box center [635, 46] width 713 height 83
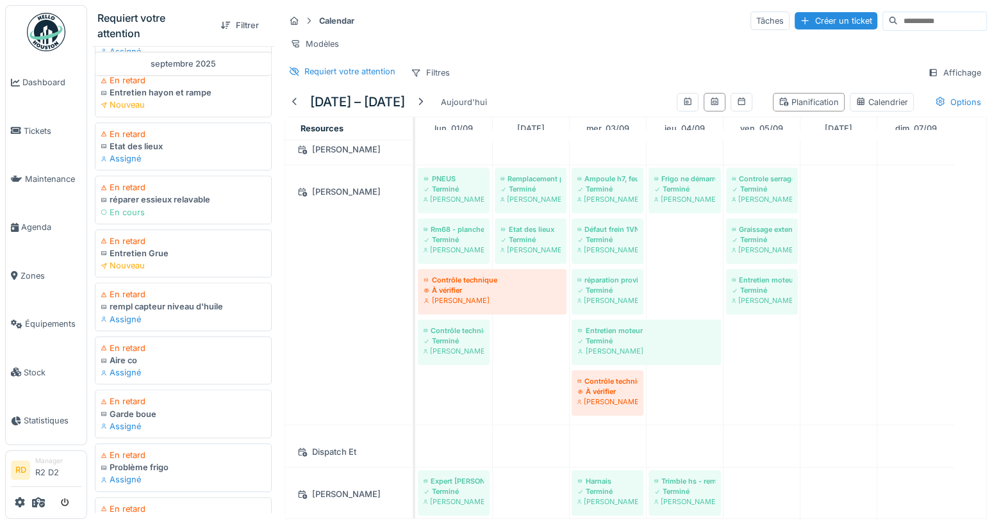
scroll to position [10202, 0]
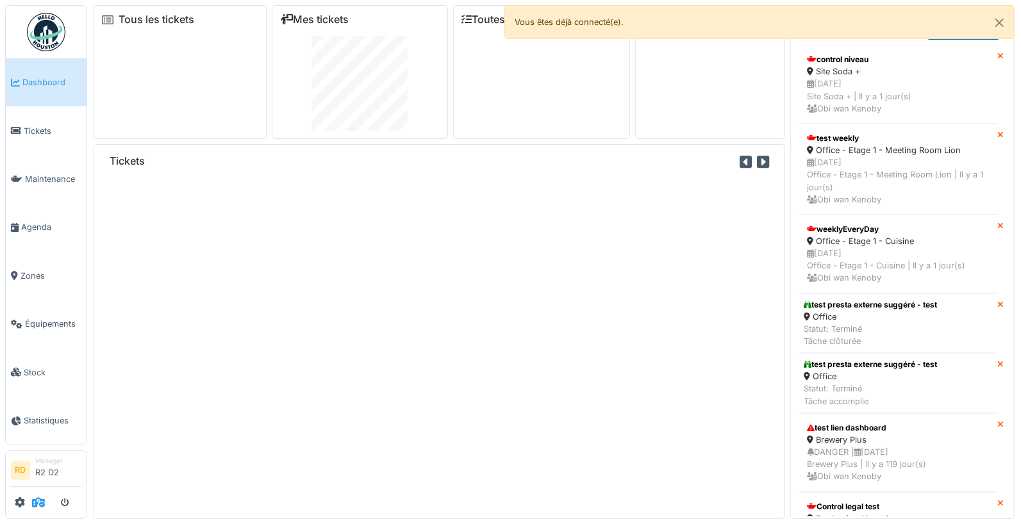
click at [33, 506] on icon at bounding box center [38, 502] width 13 height 10
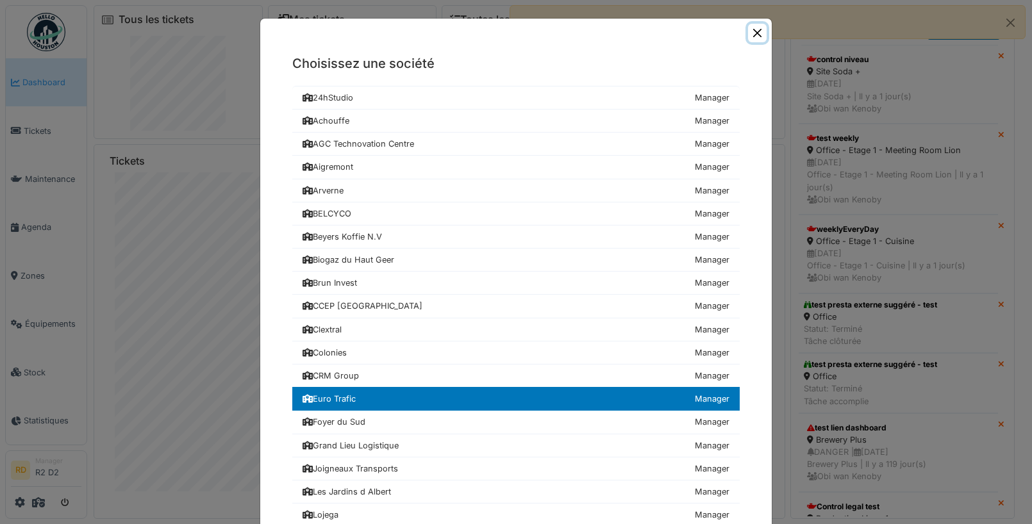
click at [753, 35] on button "Close" at bounding box center [757, 33] width 19 height 19
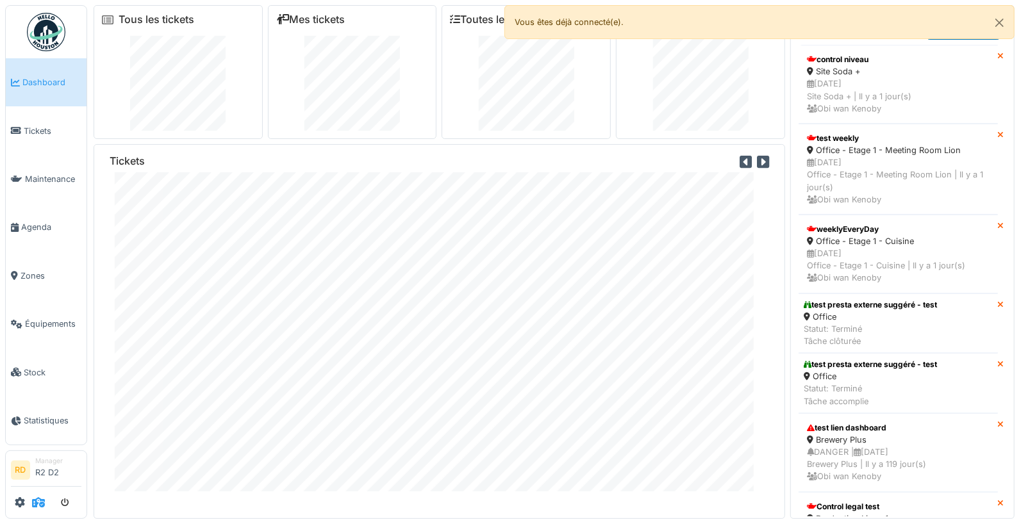
click at [40, 504] on icon at bounding box center [38, 502] width 13 height 10
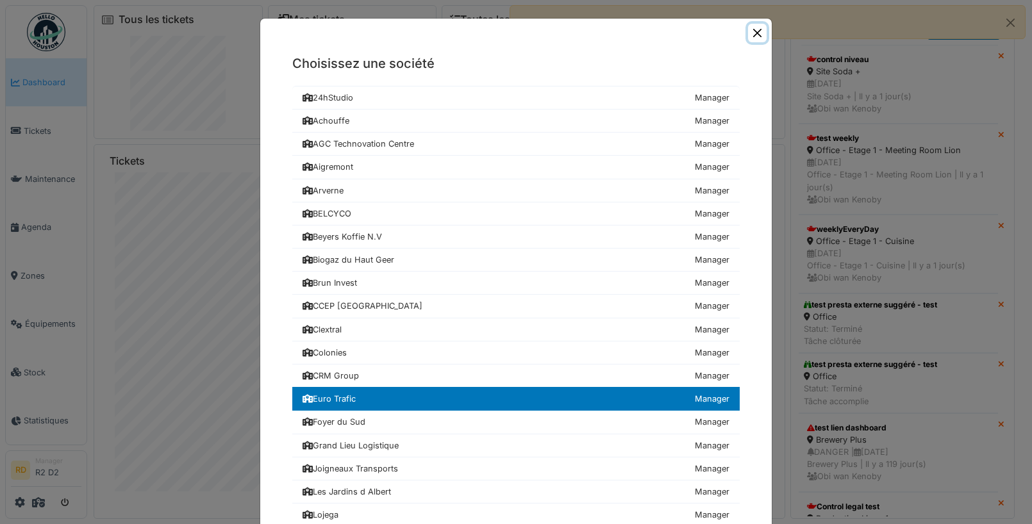
click at [755, 32] on button "Close" at bounding box center [757, 33] width 19 height 19
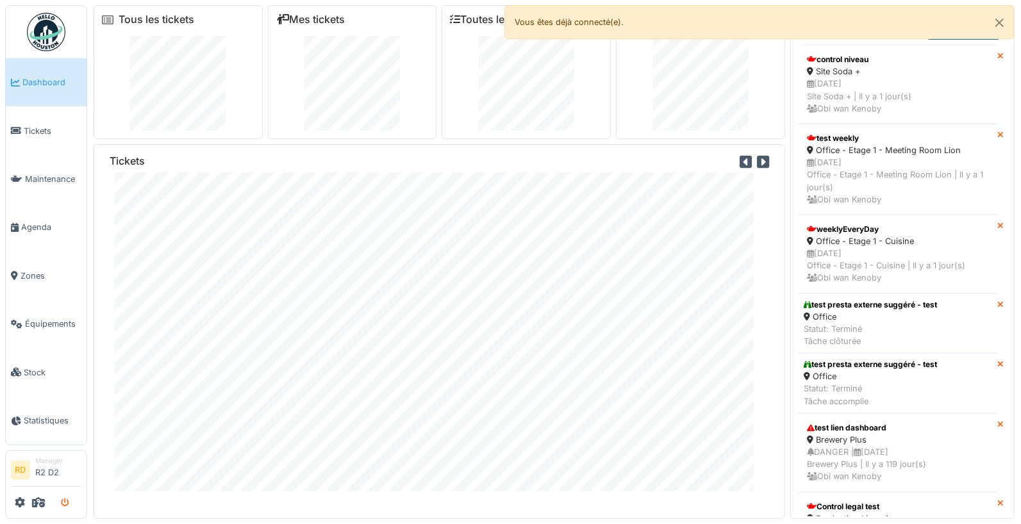
click at [71, 502] on button "submit" at bounding box center [65, 502] width 25 height 21
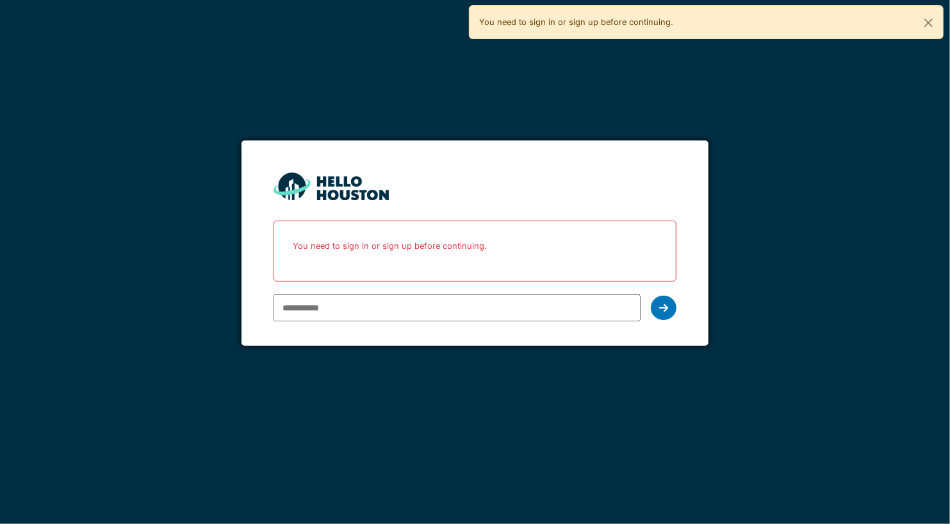
click at [325, 311] on input "email" at bounding box center [457, 307] width 367 height 27
type input "**********"
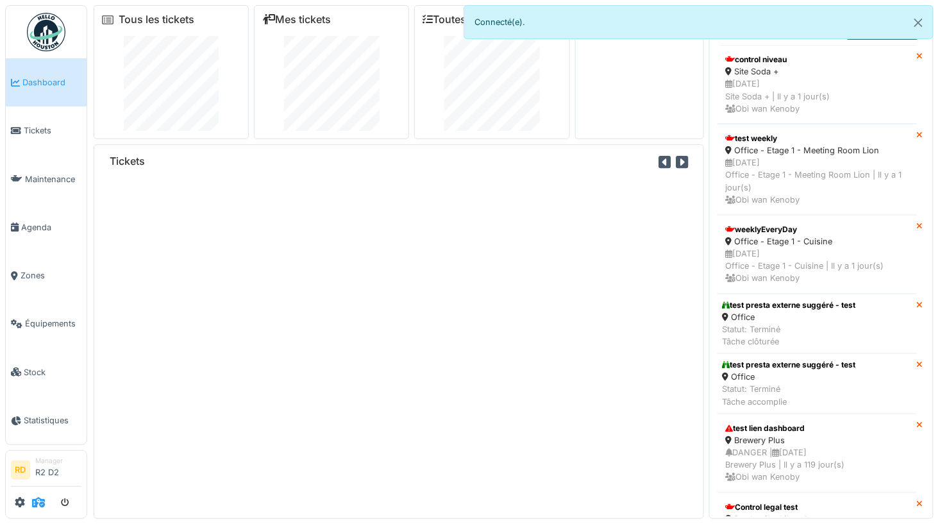
click at [37, 507] on icon at bounding box center [38, 502] width 13 height 10
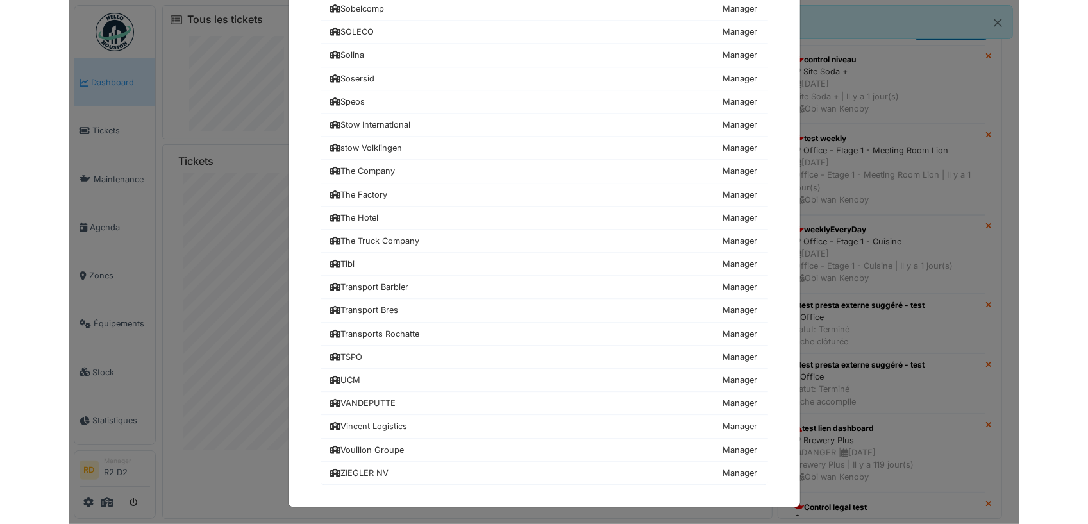
scroll to position [1485, 0]
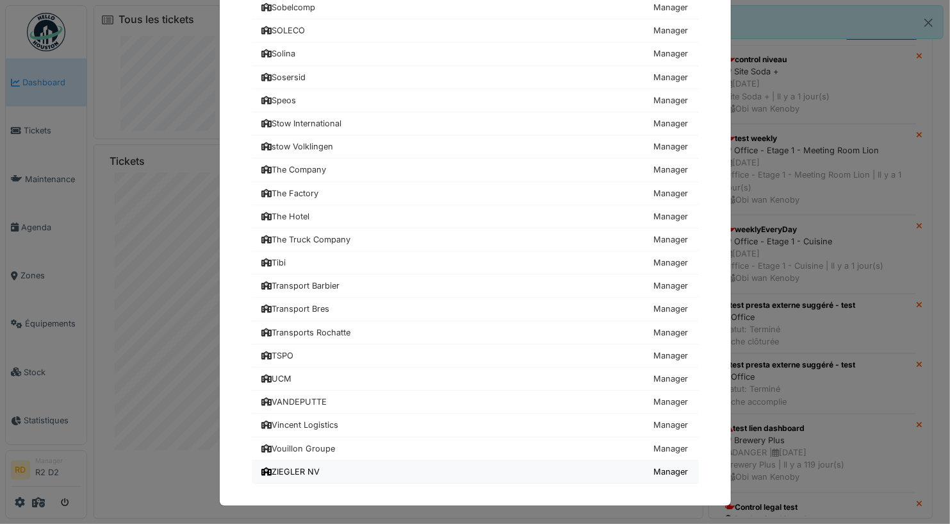
click at [297, 474] on div "ZIEGLER NV" at bounding box center [291, 471] width 58 height 12
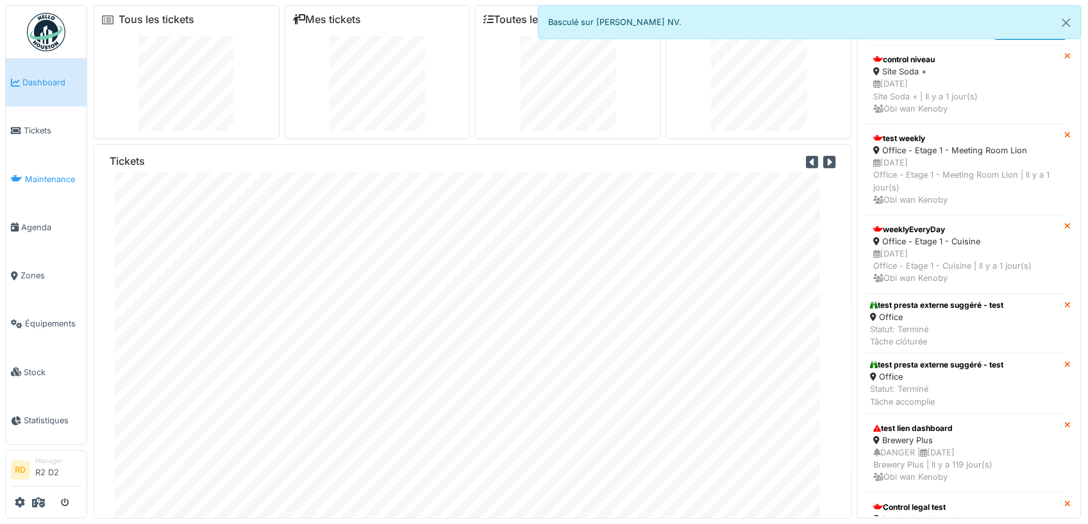
click at [45, 179] on span "Maintenance" at bounding box center [53, 179] width 56 height 12
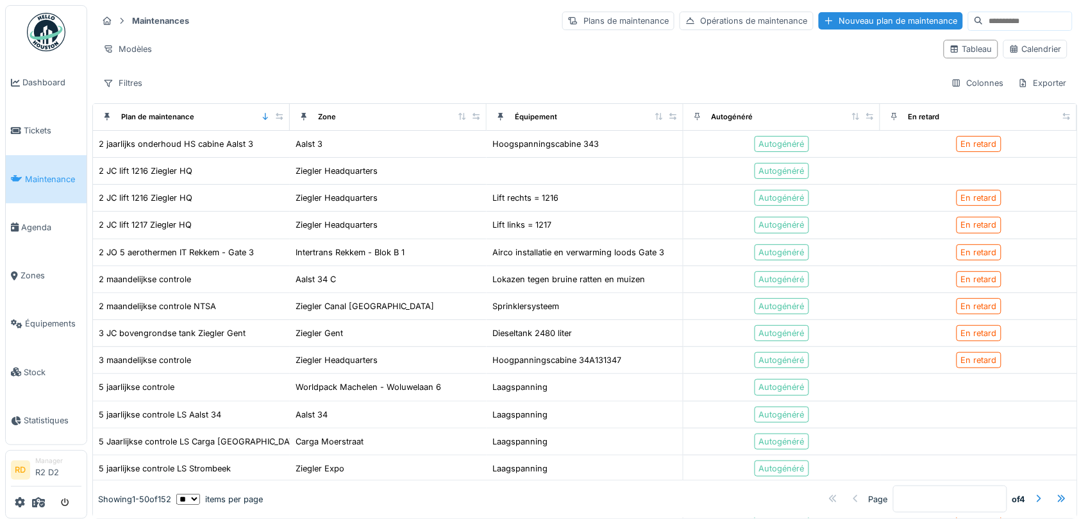
click at [983, 20] on input at bounding box center [1027, 21] width 88 height 18
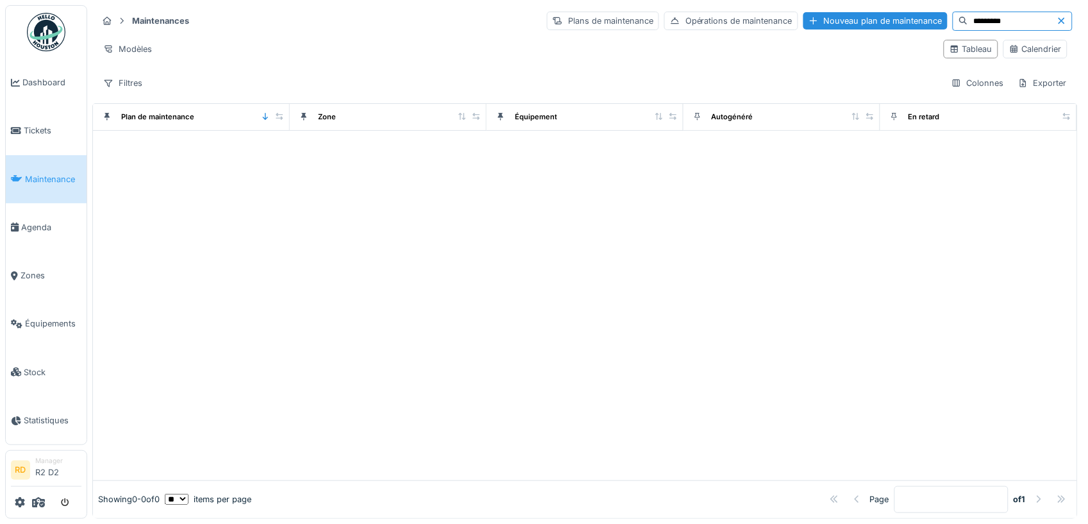
type input "**********"
click at [974, 24] on input "**********" at bounding box center [1012, 21] width 88 height 18
click at [968, 16] on input "**********" at bounding box center [1012, 21] width 88 height 18
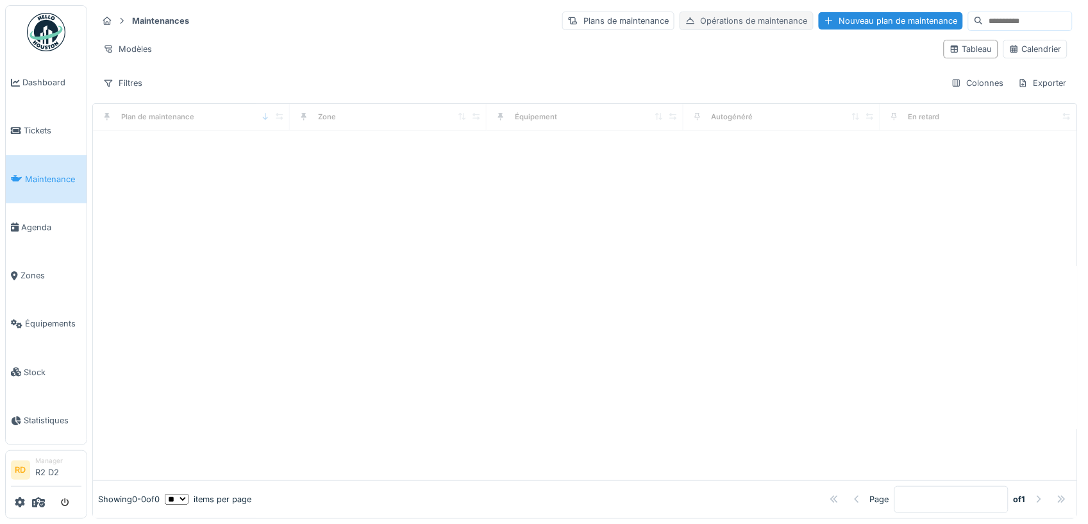
click at [702, 22] on div "Opérations de maintenance" at bounding box center [746, 21] width 134 height 19
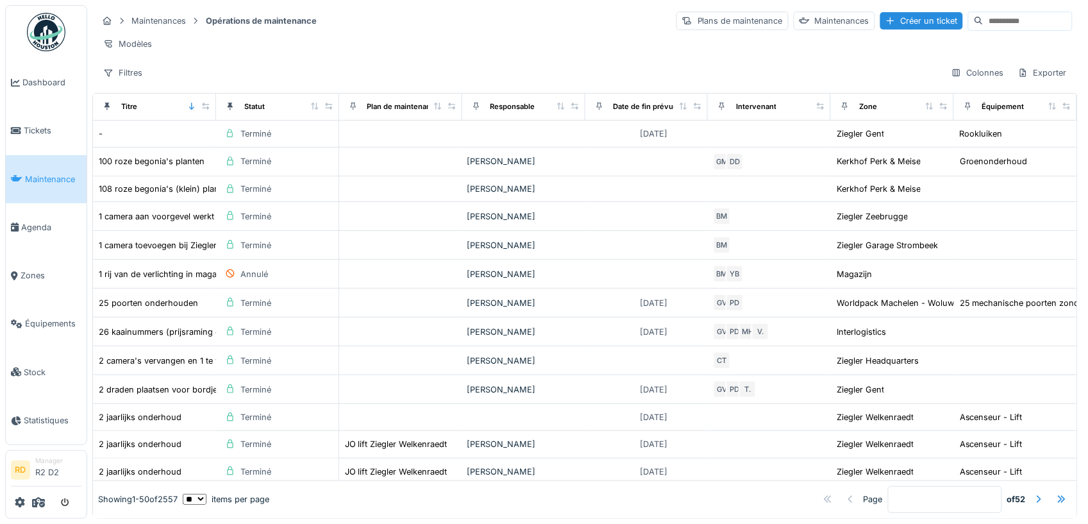
click at [983, 19] on input at bounding box center [1027, 21] width 88 height 18
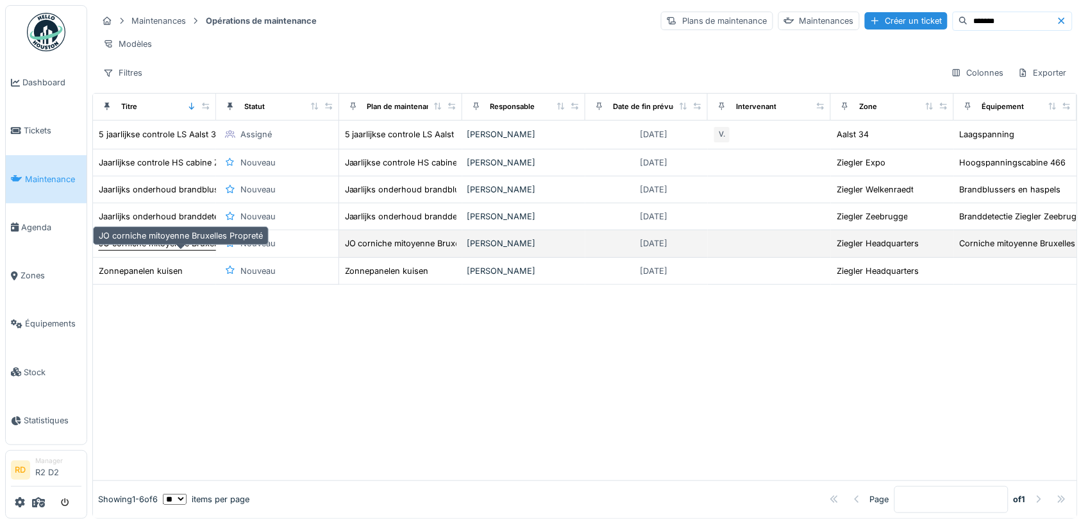
click at [158, 249] on div "JO corniche mitoyenne Bruxelles Propreté" at bounding box center [181, 243] width 164 height 12
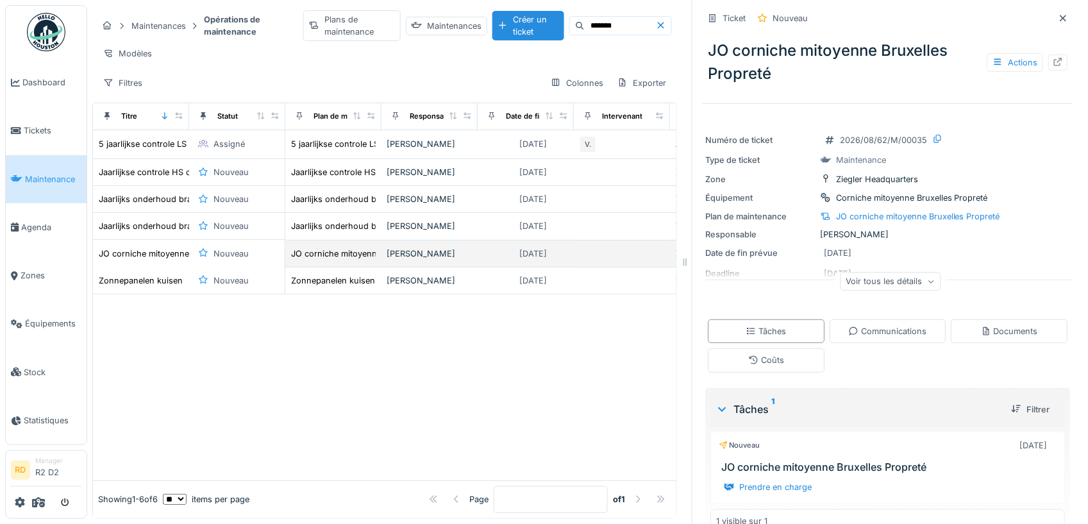
drag, startPoint x: 763, startPoint y: 268, endPoint x: 669, endPoint y: 272, distance: 93.7
click at [669, 272] on div "Maintenances Opérations de maintenance Plans de maintenance Maintenances Créer …" at bounding box center [587, 262] width 1000 height 524
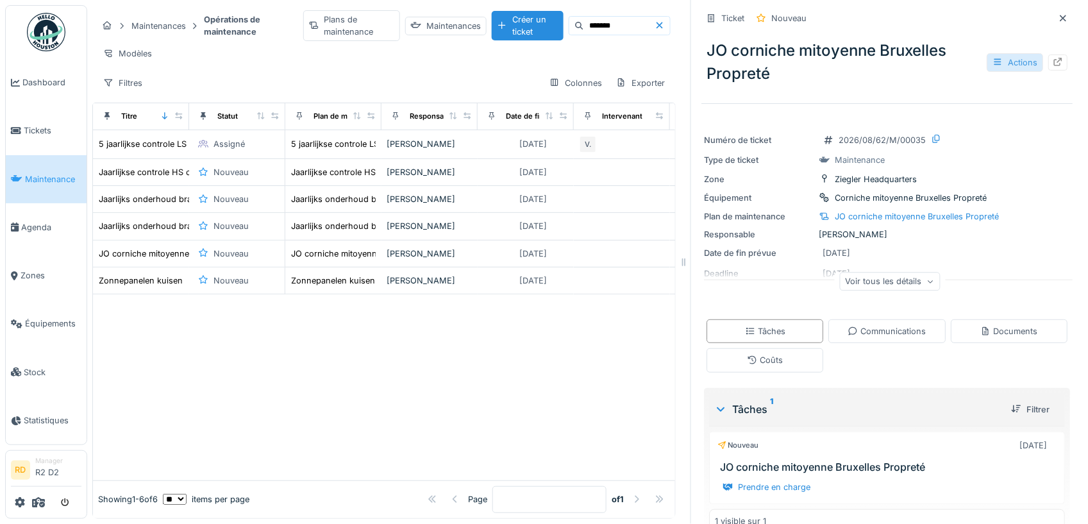
click at [997, 66] on div "Actions" at bounding box center [1014, 62] width 56 height 19
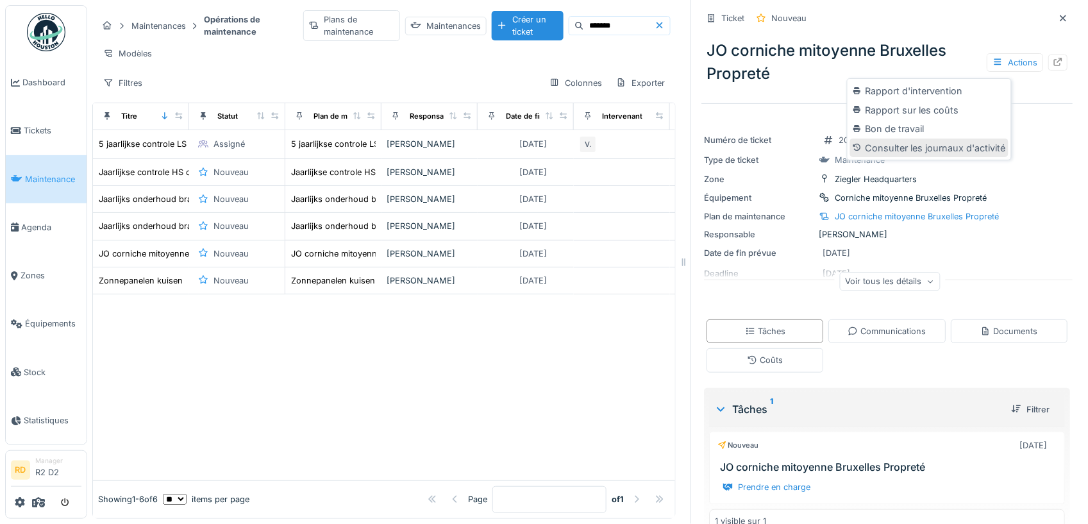
click at [936, 146] on div "Consulter les journaux d'activité" at bounding box center [929, 147] width 158 height 19
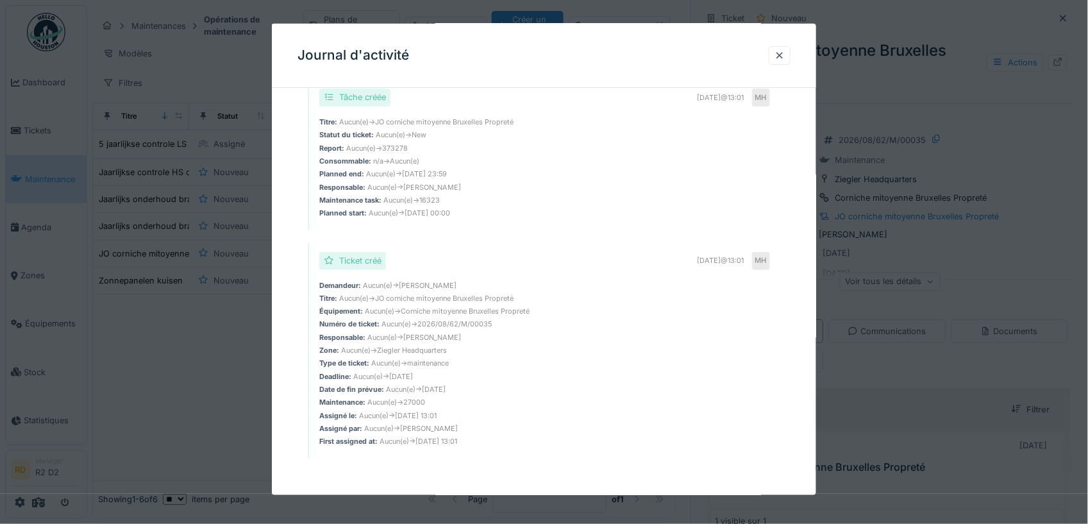
drag, startPoint x: 785, startPoint y: 52, endPoint x: 481, endPoint y: 197, distance: 336.8
click at [481, 197] on div "Journal d'activité Tâche créée 10/09/2025 @ 13:01 MH Titre : Aucun(e) → JO corn…" at bounding box center [544, 259] width 544 height 471
click at [784, 56] on div at bounding box center [779, 55] width 10 height 12
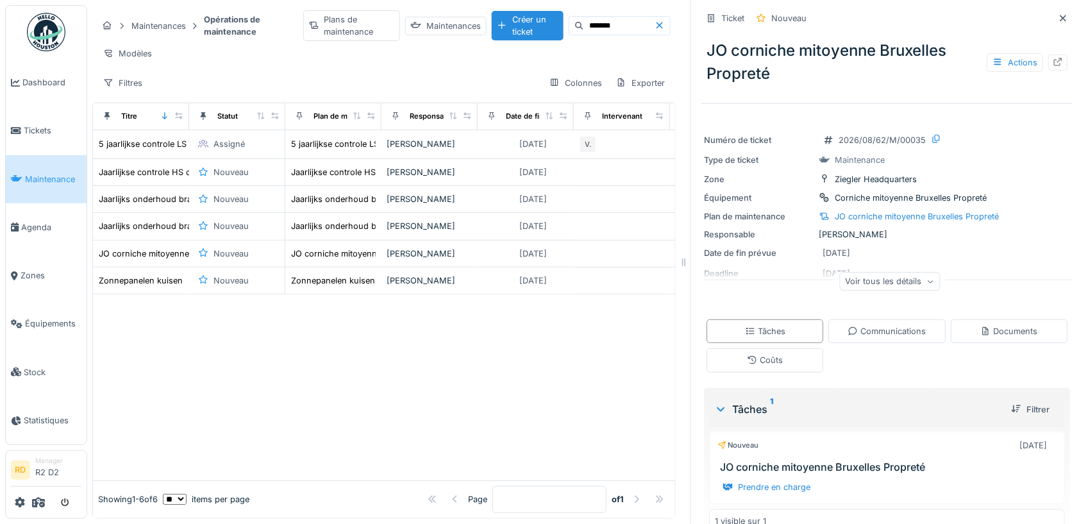
scroll to position [26, 0]
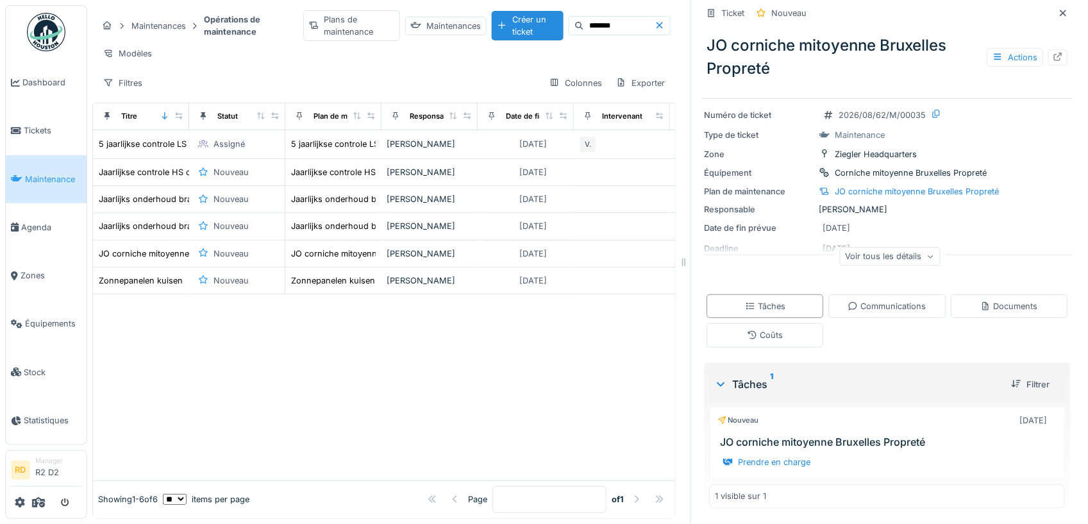
click at [877, 254] on div "Voir tous les détails" at bounding box center [889, 256] width 101 height 19
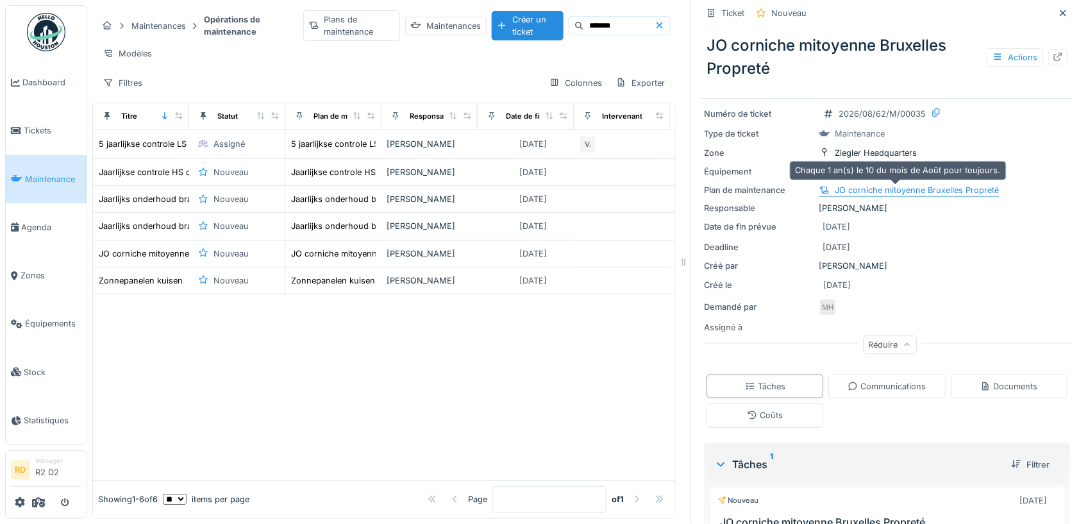
click at [844, 192] on div "JO corniche mitoyenne Bruxelles Propreté" at bounding box center [916, 190] width 164 height 12
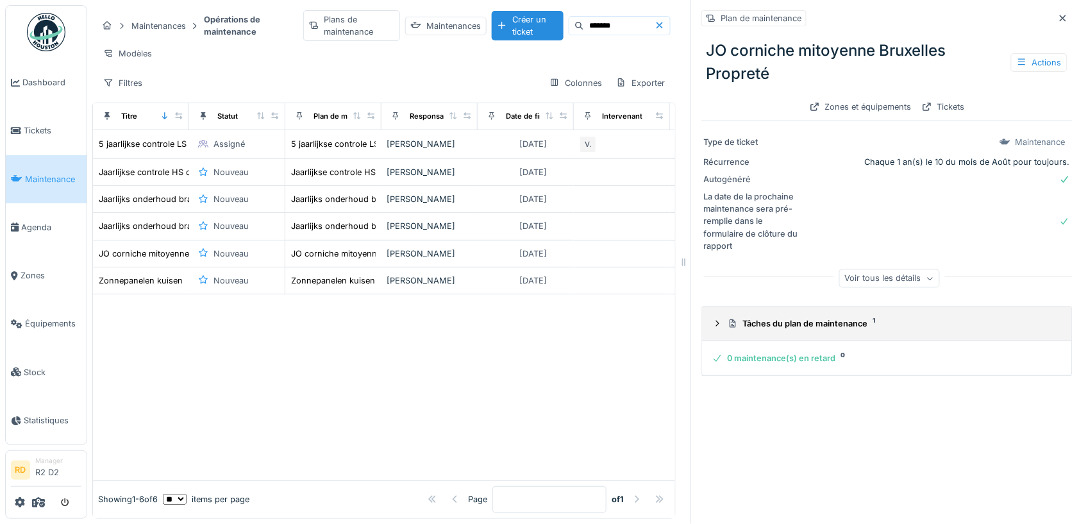
click at [831, 328] on div "Tâches du plan de maintenance 1" at bounding box center [891, 323] width 329 height 12
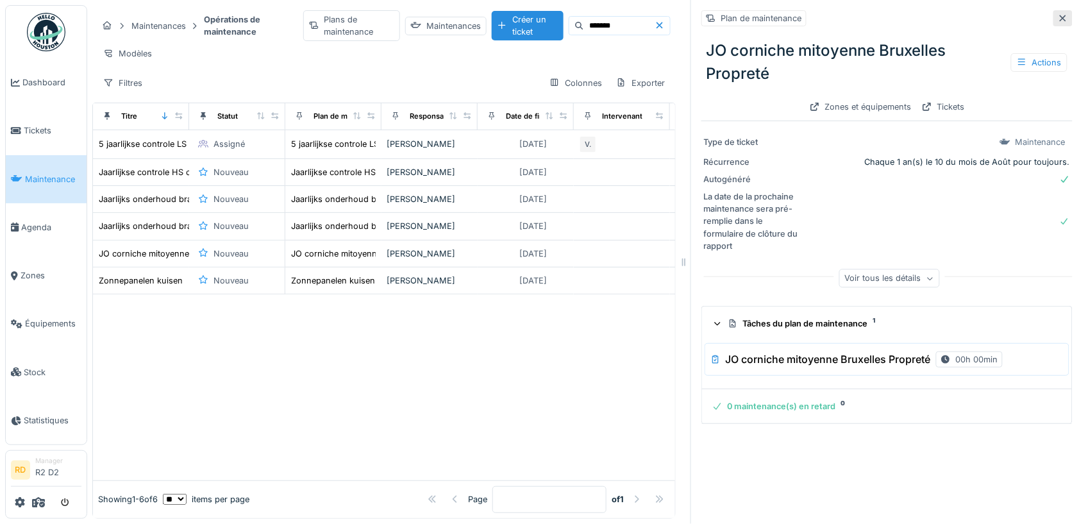
click at [1057, 16] on icon at bounding box center [1062, 18] width 10 height 8
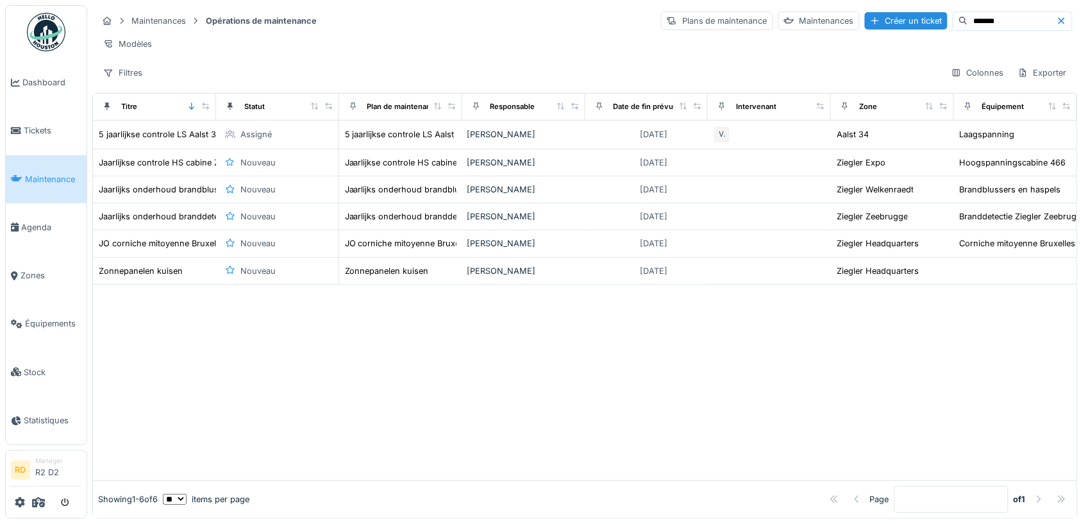
click at [968, 22] on input "*******" at bounding box center [1012, 21] width 88 height 18
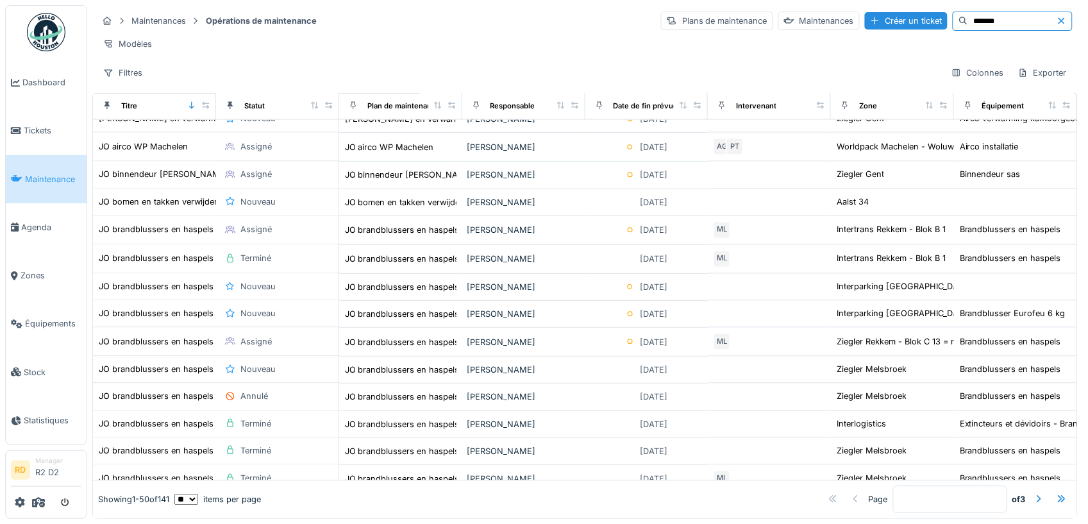
scroll to position [1068, 0]
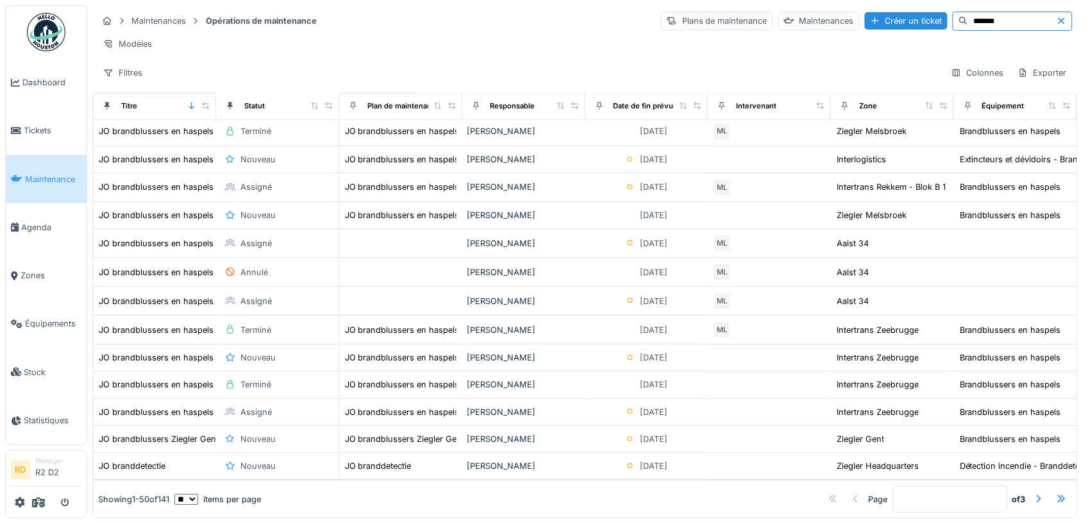
click at [972, 19] on input "*******" at bounding box center [1012, 21] width 88 height 18
type input "**"
click at [661, 21] on div "Plans de maintenance" at bounding box center [717, 21] width 112 height 19
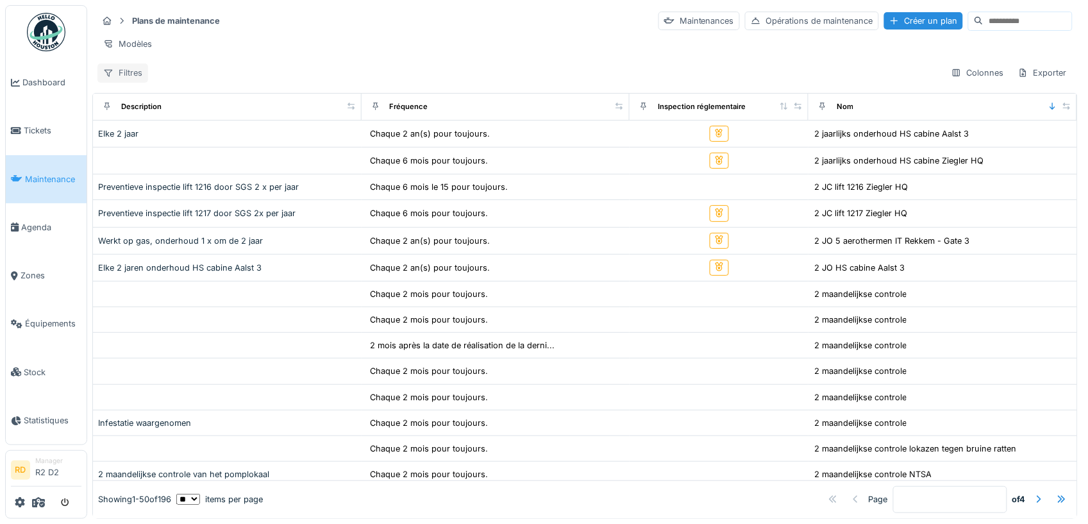
click at [133, 82] on div "Filtres" at bounding box center [122, 72] width 51 height 19
click at [144, 197] on div "Nom" at bounding box center [163, 201] width 125 height 19
click at [171, 82] on div "Nom" at bounding box center [176, 72] width 46 height 19
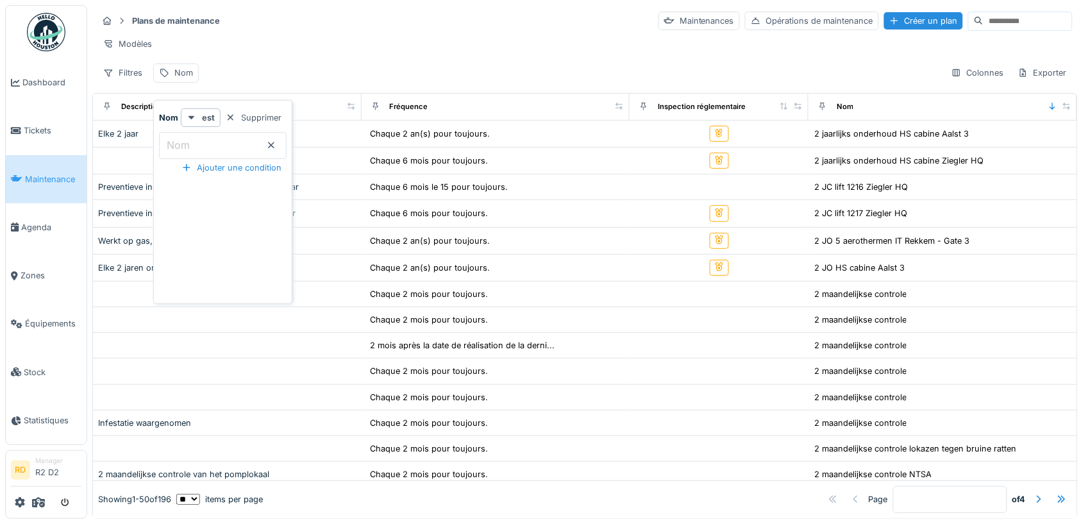
click at [202, 144] on input "Nom" at bounding box center [223, 145] width 128 height 27
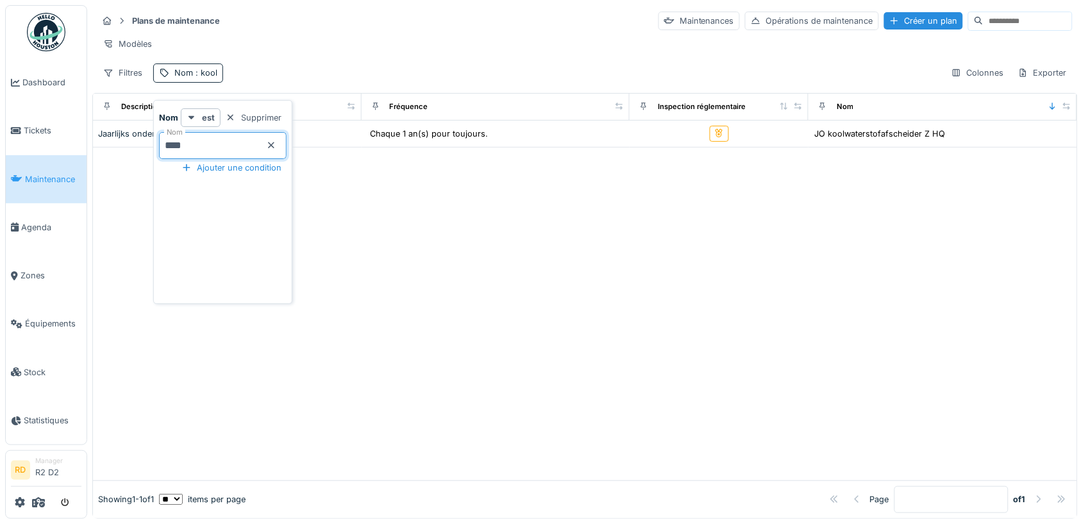
type input "****"
click at [387, 199] on div at bounding box center [585, 313] width 984 height 333
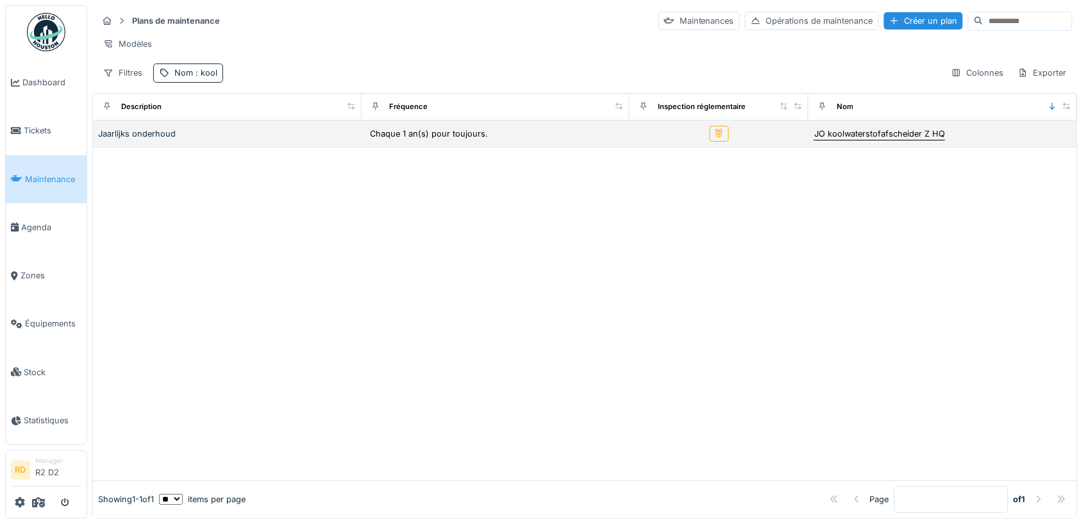
click at [832, 140] on div "JO koolwaterstofafscheider Z HQ" at bounding box center [879, 134] width 131 height 12
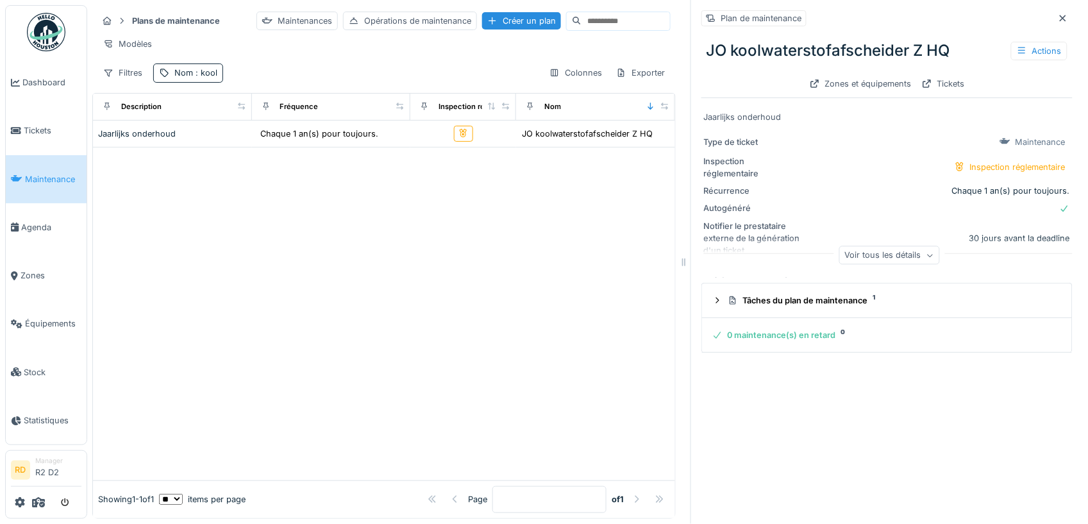
click at [881, 252] on div "Voir tous les détails" at bounding box center [889, 255] width 101 height 19
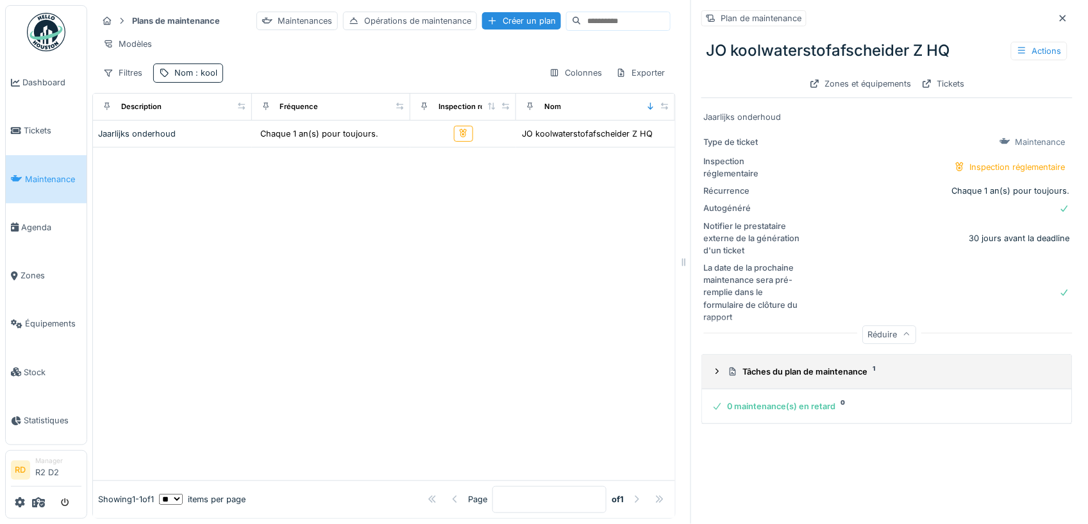
click at [830, 363] on summary "Tâches du plan de maintenance 1" at bounding box center [887, 372] width 360 height 24
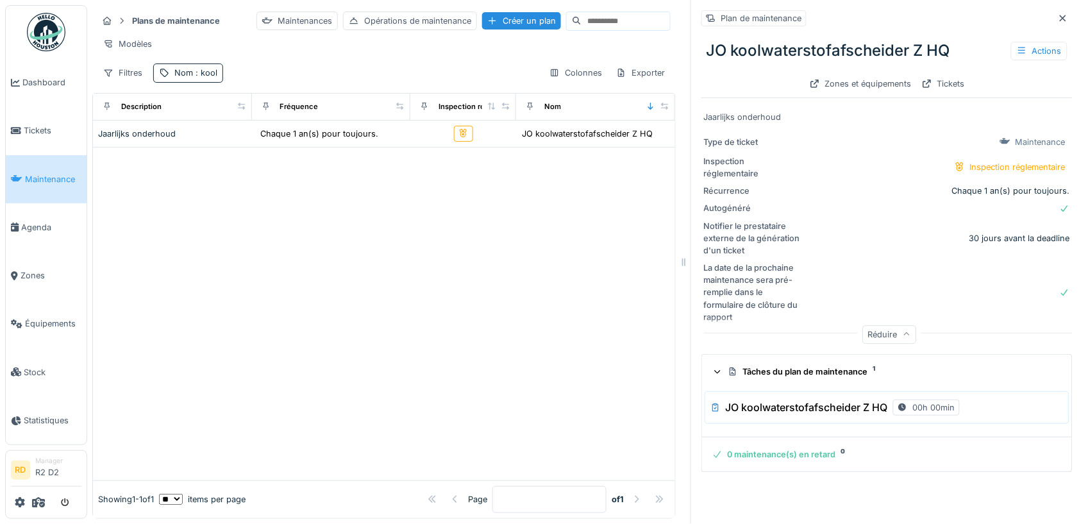
click at [819, 409] on h3 "JO koolwaterstofafscheider Z HQ" at bounding box center [806, 407] width 162 height 12
click at [770, 456] on div "0 maintenance(s) en retard 0" at bounding box center [884, 454] width 344 height 12
click at [818, 85] on div "Zones et équipements" at bounding box center [860, 83] width 112 height 17
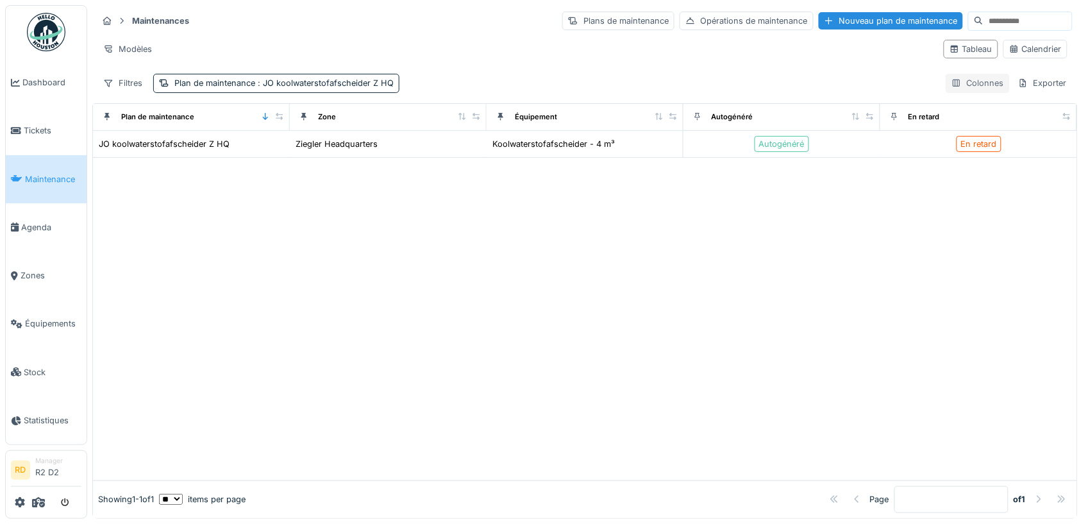
click at [959, 88] on div "Colonnes" at bounding box center [977, 83] width 64 height 19
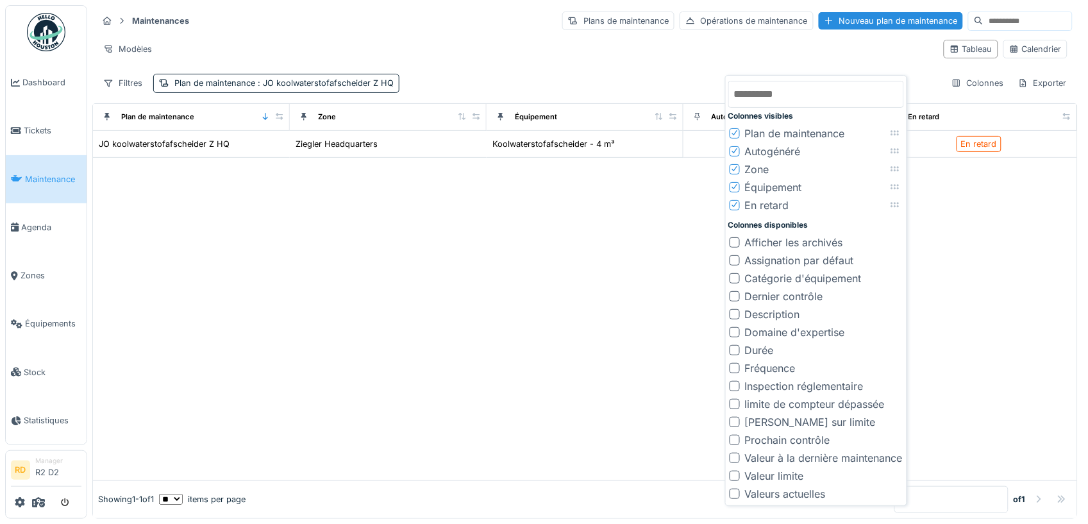
click at [768, 297] on div "Dernier contrôle" at bounding box center [784, 295] width 78 height 15
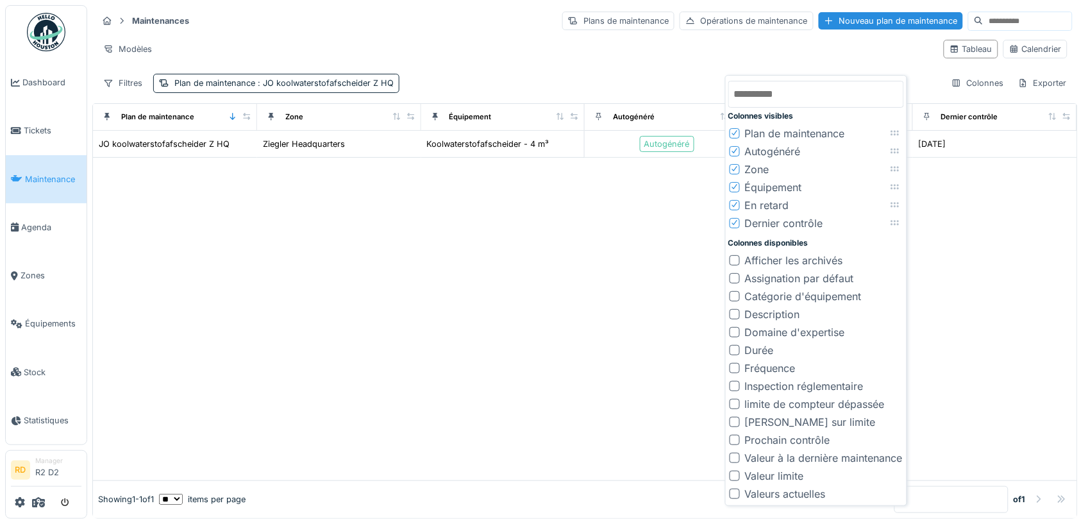
click at [763, 441] on div "Prochain contrôle" at bounding box center [787, 439] width 85 height 15
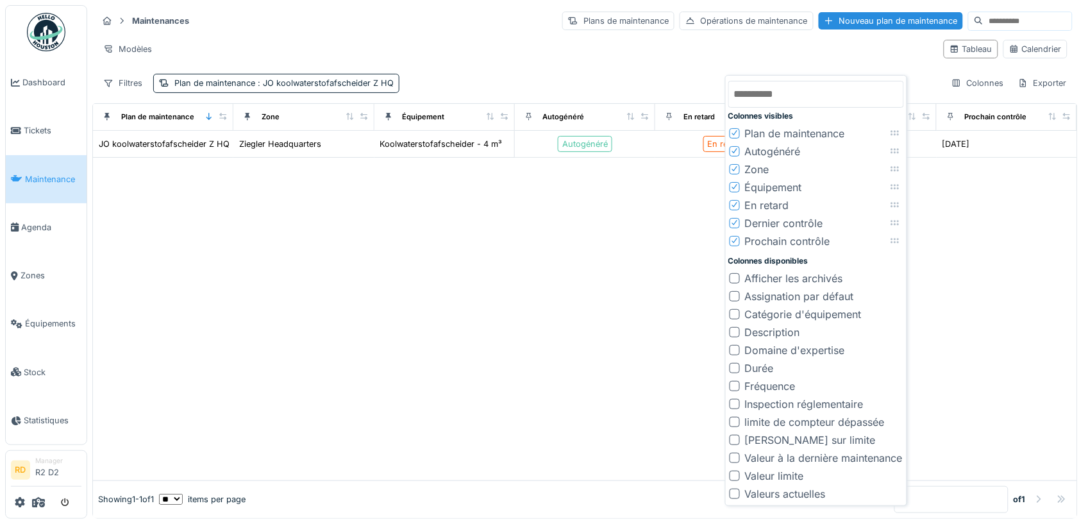
click at [608, 297] on div at bounding box center [585, 319] width 984 height 322
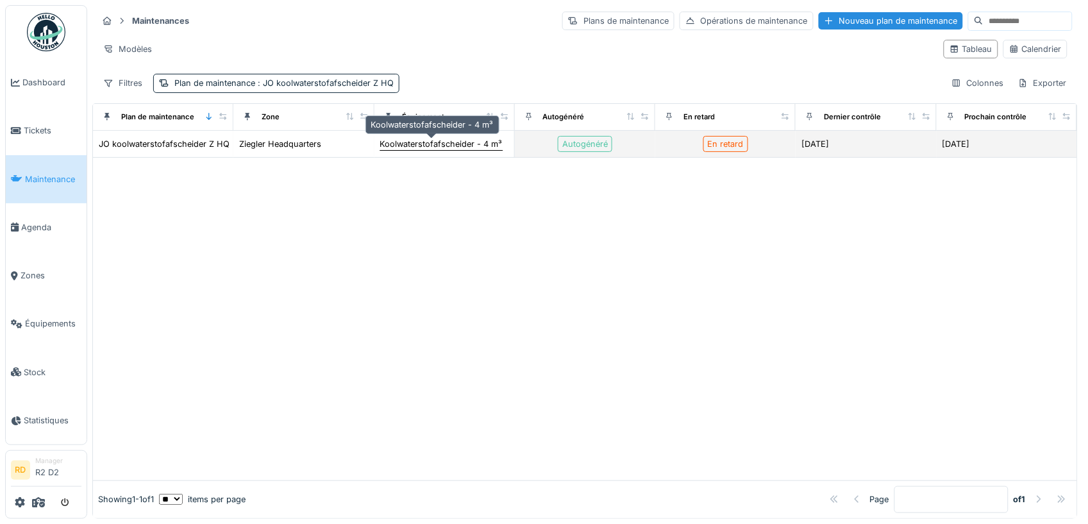
click at [443, 145] on div "Koolwaterstofafscheider - 4 m³" at bounding box center [441, 144] width 122 height 12
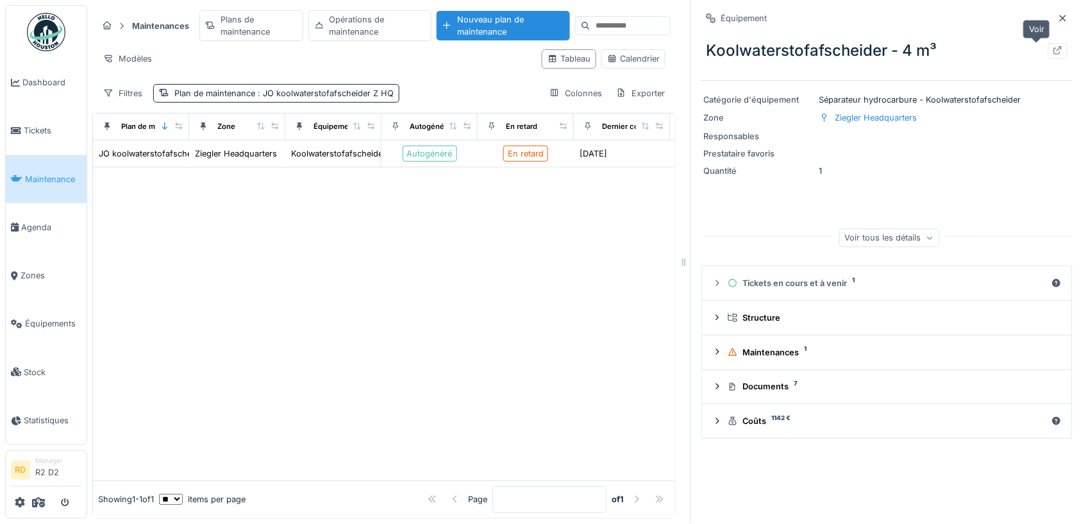
click at [1048, 48] on div at bounding box center [1057, 51] width 19 height 16
click at [1057, 18] on icon at bounding box center [1062, 18] width 10 height 8
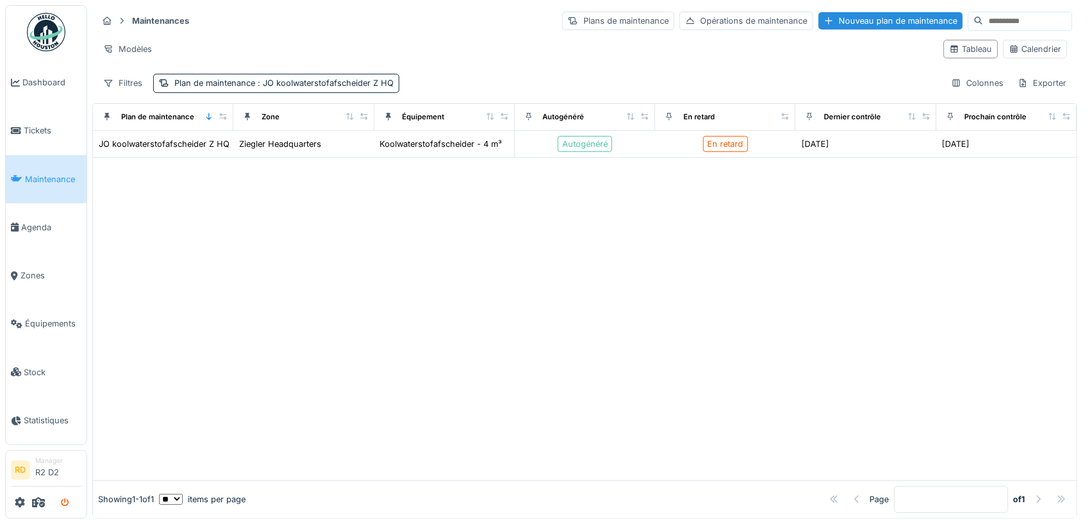
click at [63, 502] on icon "submit" at bounding box center [65, 503] width 8 height 8
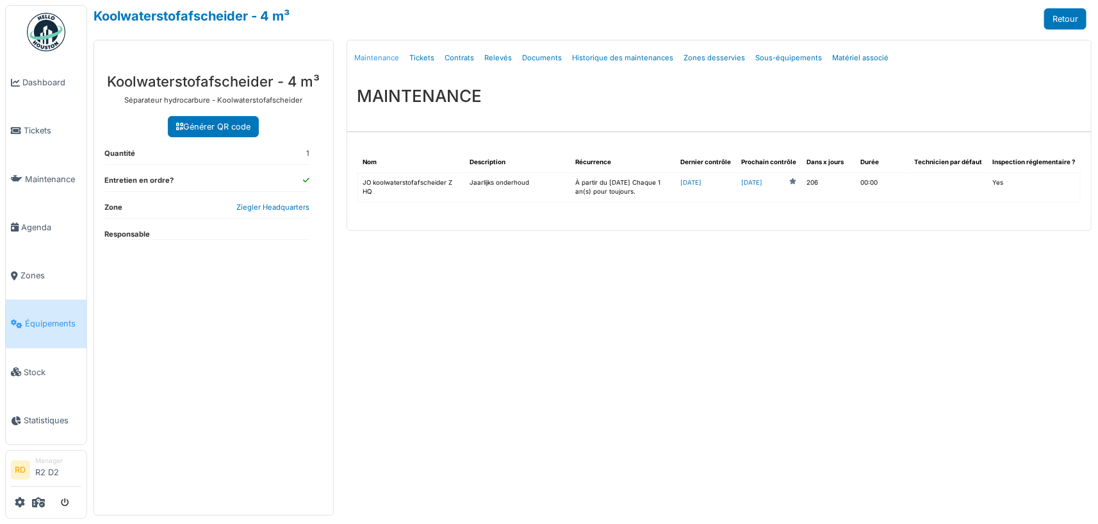
click at [374, 58] on link "Maintenance" at bounding box center [377, 58] width 55 height 30
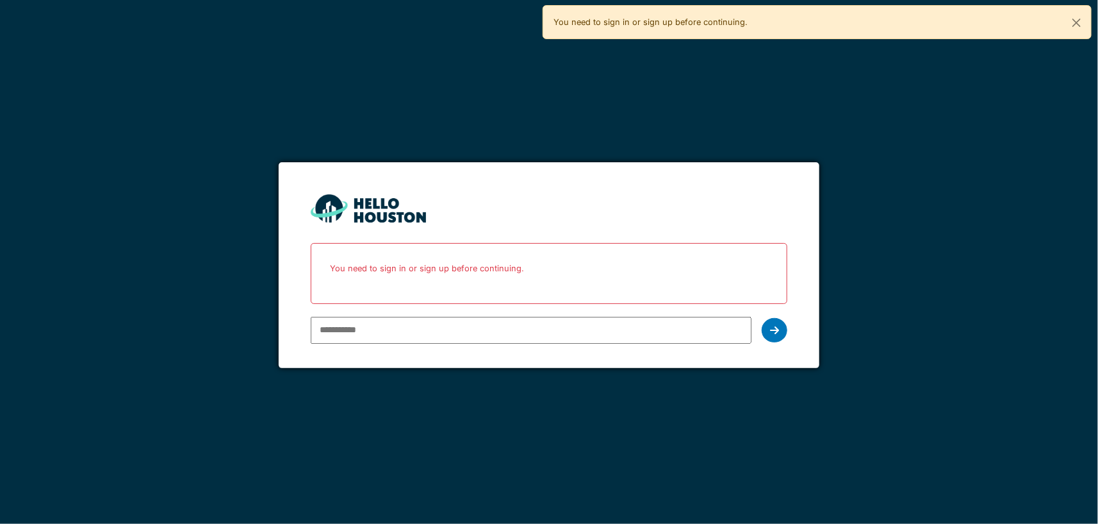
type input "**********"
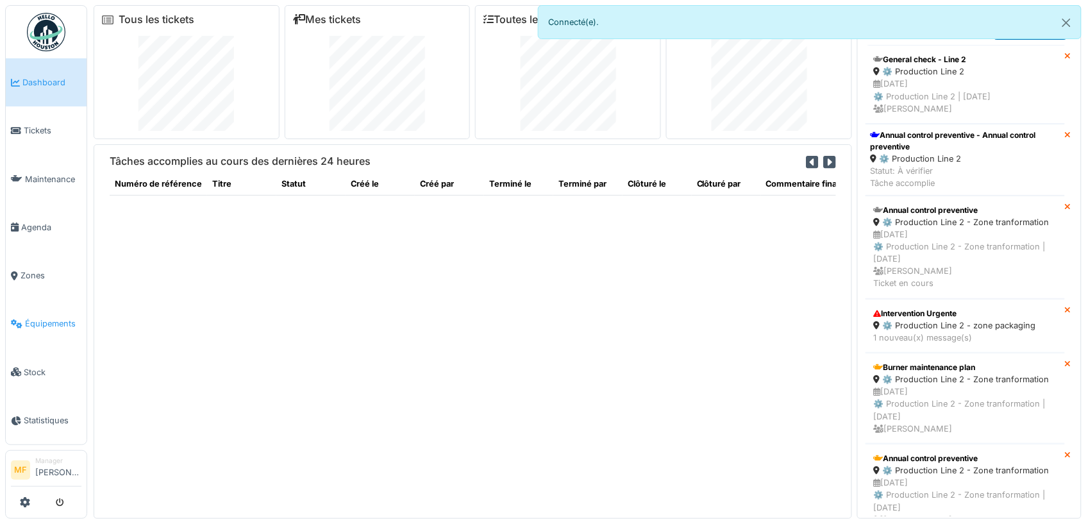
click at [35, 317] on span "Équipements" at bounding box center [53, 323] width 56 height 12
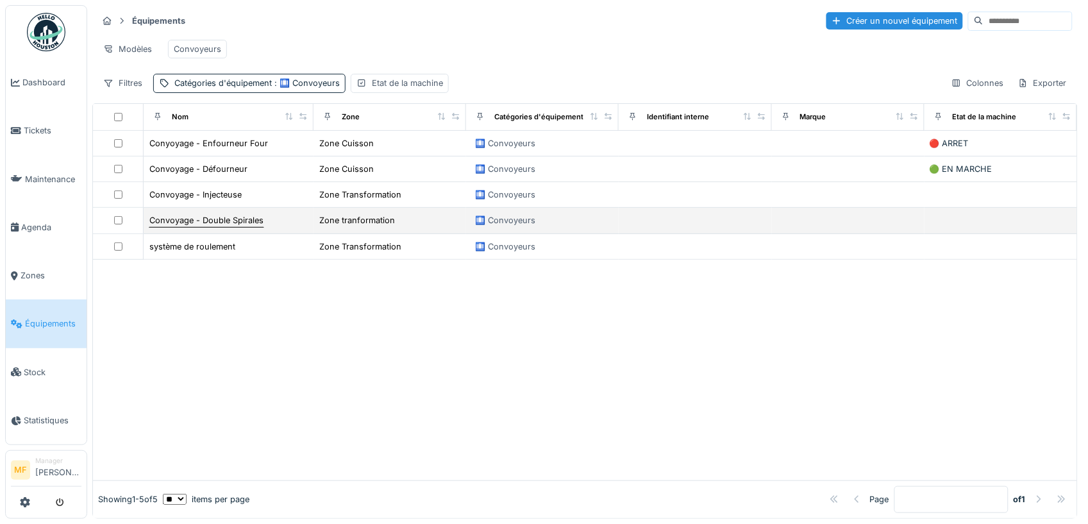
click at [202, 226] on div "Convoyage - Double Spirales" at bounding box center [206, 220] width 114 height 12
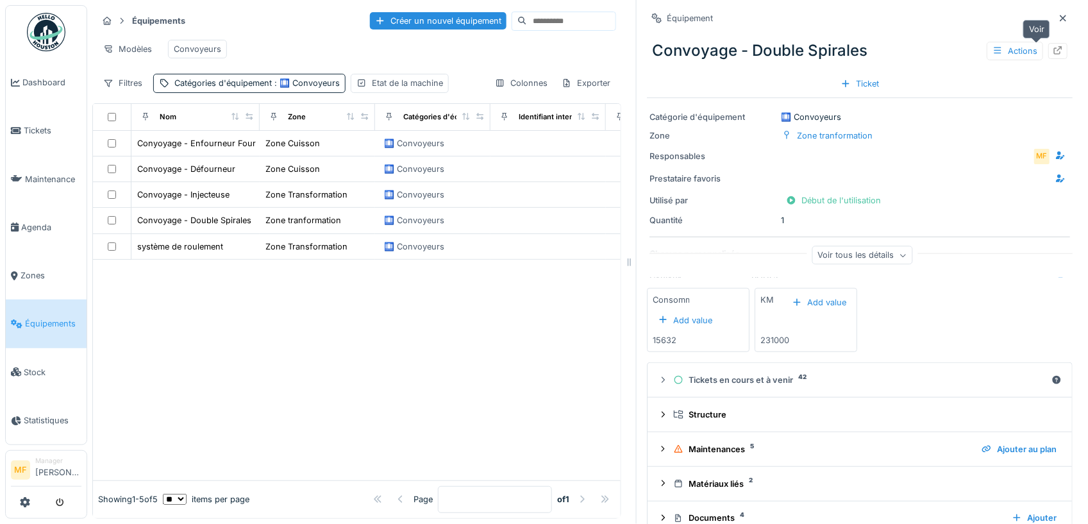
click at [1052, 52] on icon at bounding box center [1057, 50] width 10 height 8
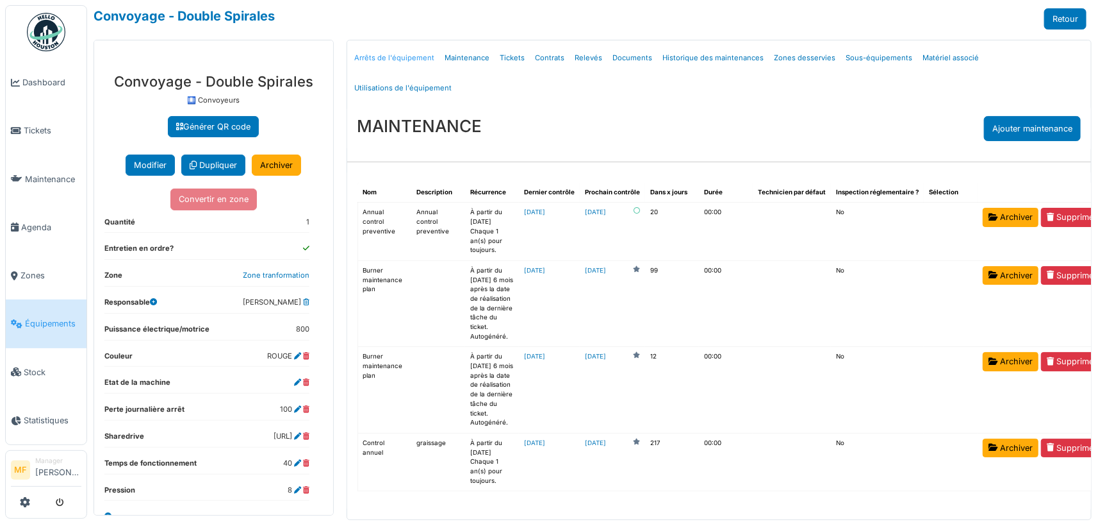
click at [400, 54] on link "Arrêts de l'équipement" at bounding box center [395, 58] width 90 height 30
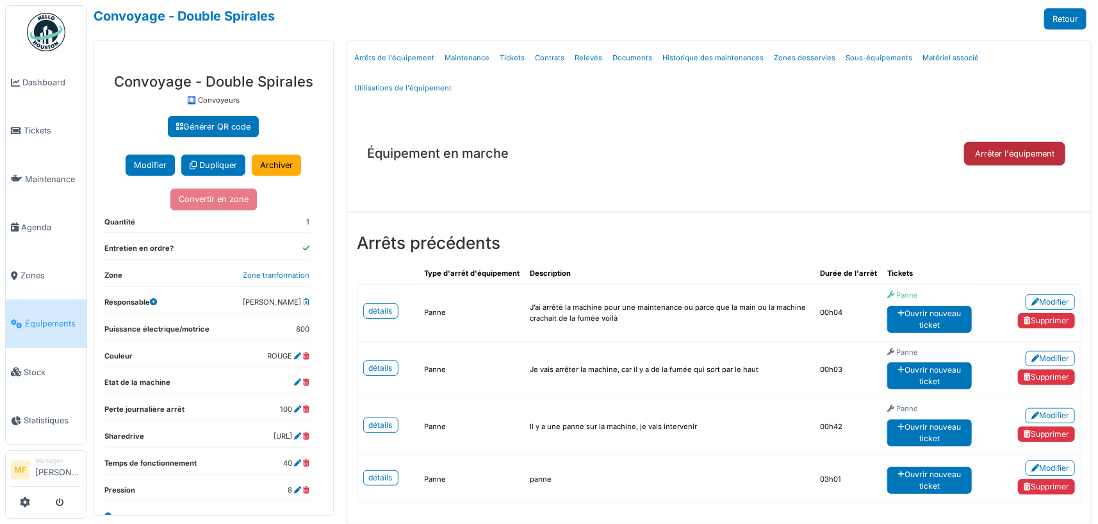
click at [1009, 142] on button "Arrêter l'équipement" at bounding box center [1015, 154] width 101 height 24
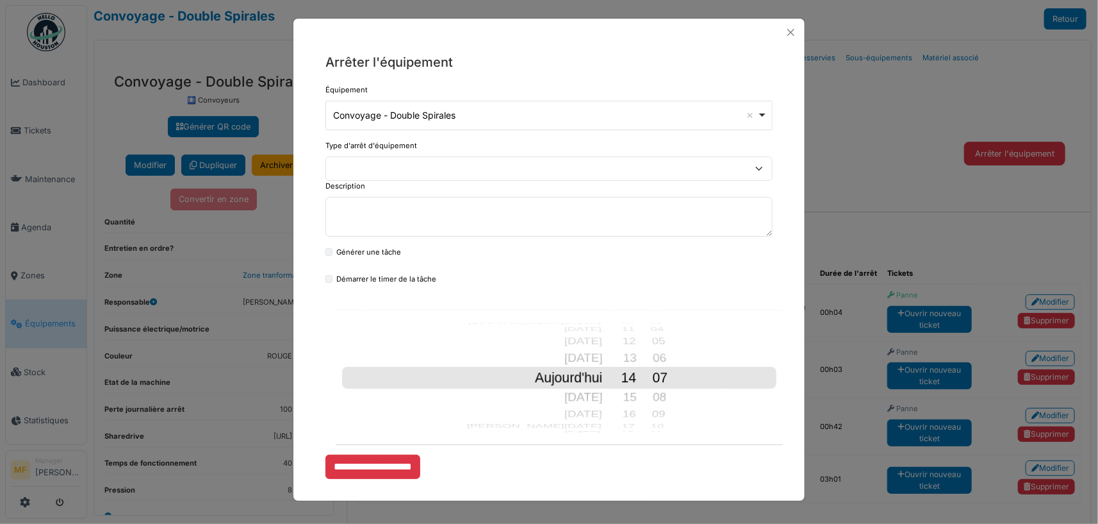
click at [908, 90] on div "**********" at bounding box center [549, 262] width 1098 height 524
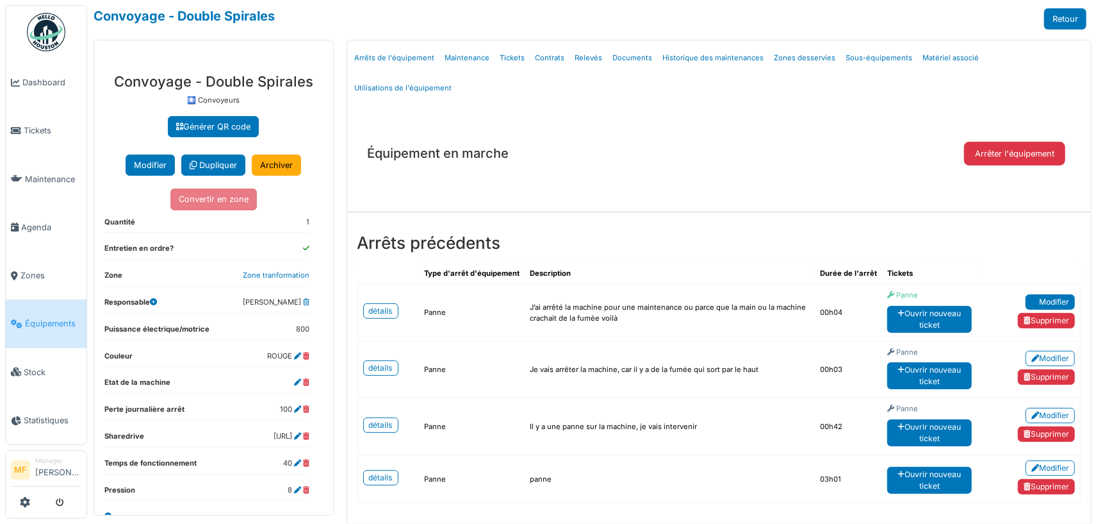
click at [1036, 298] on icon at bounding box center [1036, 302] width 8 height 8
